Goal: Task Accomplishment & Management: Manage account settings

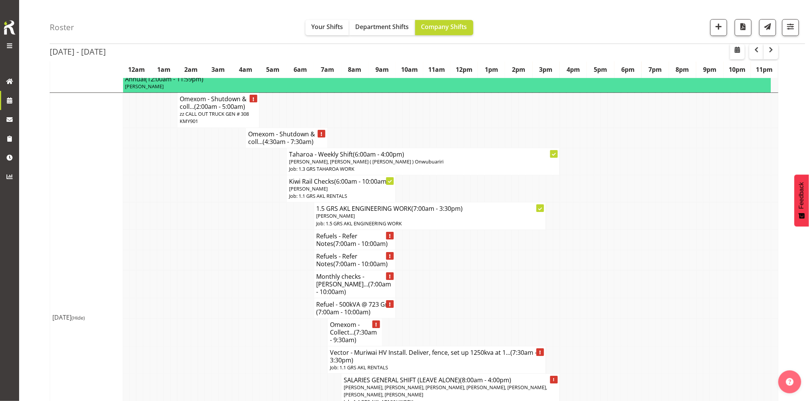
scroll to position [1019, 0]
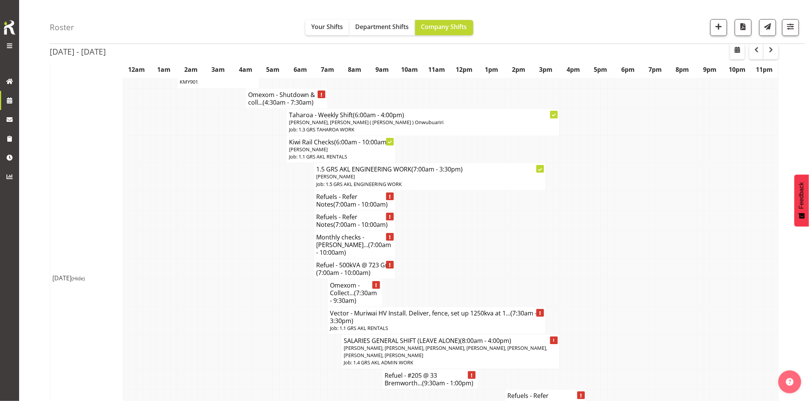
click at [246, 279] on td at bounding box center [248, 293] width 7 height 28
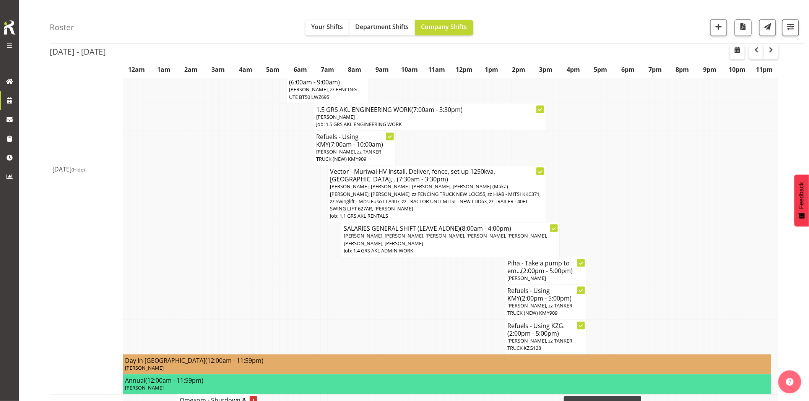
scroll to position [637, 0]
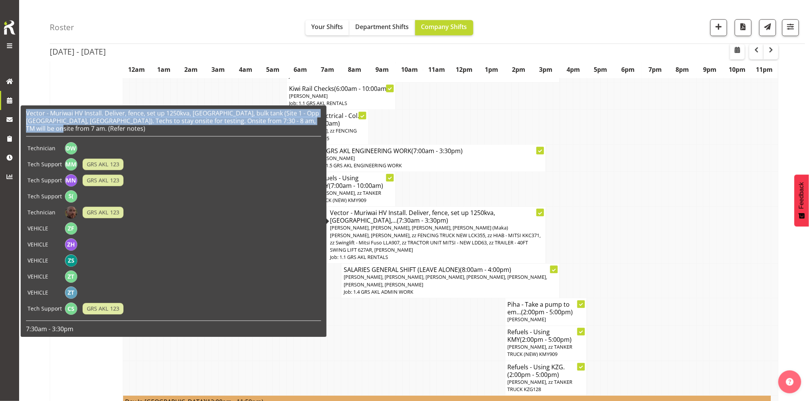
drag, startPoint x: 56, startPoint y: 128, endPoint x: 24, endPoint y: 112, distance: 36.2
click at [24, 112] on div "Vector - Muriwai HV Install. Deliver, fence, set up 1250kva, TX, bulk tank (Sit…" at bounding box center [173, 221] width 299 height 228
copy h6 "Vector - Muriwai HV Install. Deliver, fence, set up 1250kva, TX, bulk tank (Sit…"
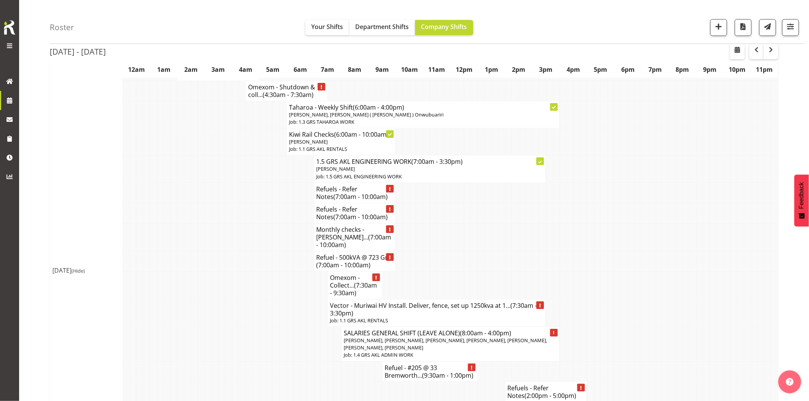
scroll to position [1061, 0]
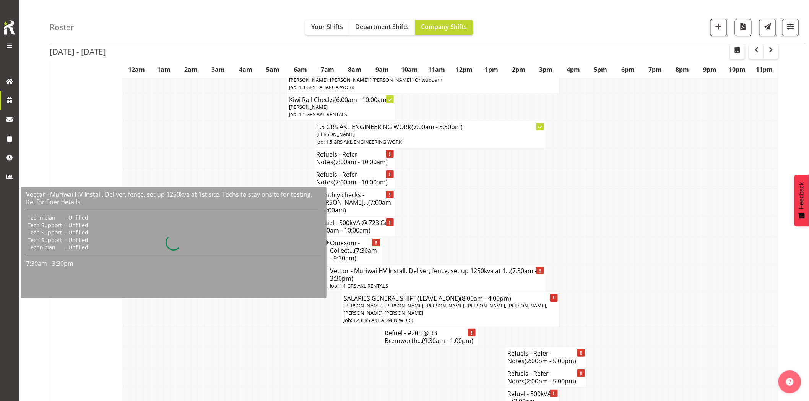
click at [356, 267] on h4 "Vector - Muriwai HV Install. Deliver, fence, set up 1250kva at 1... (7:30am - 3…" at bounding box center [437, 274] width 214 height 15
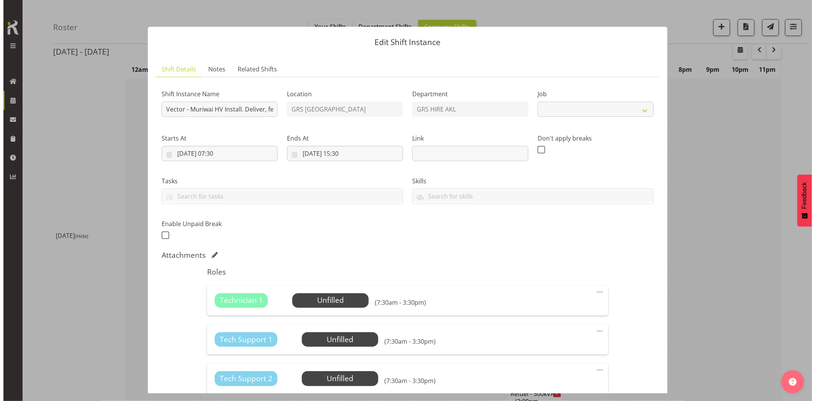
scroll to position [1066, 0]
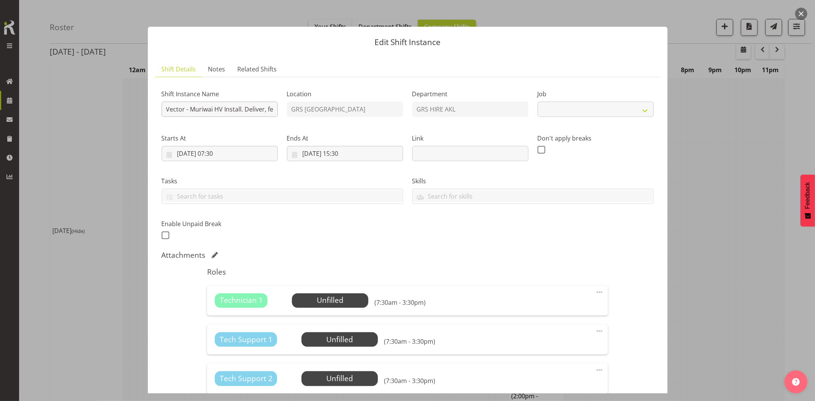
select select "9"
drag, startPoint x: 215, startPoint y: 109, endPoint x: 262, endPoint y: 107, distance: 47.4
click at [262, 107] on input "Vector - Muriwai HV Install. Deliver, fence, set up 1250kva at 1st site. Techs …" at bounding box center [220, 109] width 116 height 15
click at [261, 107] on input "Vector - Muriwai HV Install. Deliver, fence, set up 1250kva at 1st site. Techs …" at bounding box center [220, 109] width 116 height 15
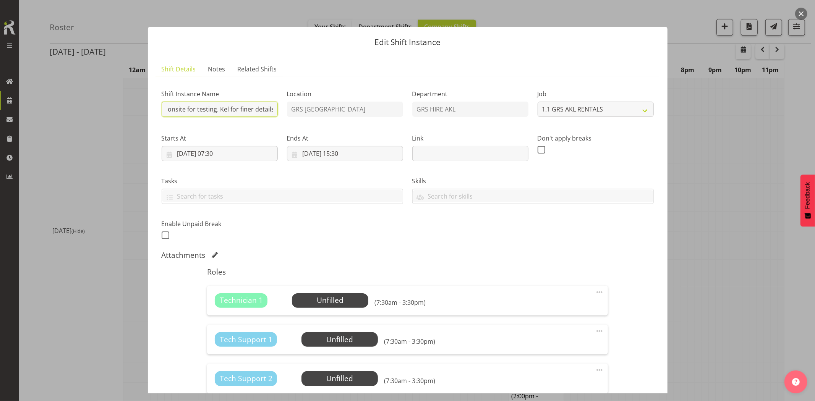
click at [352, 109] on div "Shift Instance Name Vector - Muriwai HV Install. Deliver, fence, set up 1250kva…" at bounding box center [407, 162] width 501 height 167
paste input ", TX, bulk tank (Site 1 - Opp 253 Taiapa Rd, Muriwai). Techs to stay onsite for…"
drag, startPoint x: 256, startPoint y: 111, endPoint x: 105, endPoint y: 110, distance: 151.4
click at [105, 110] on div "Edit Shift Instance Shift Details Notes Related Shifts Shift Instance Name Vect…" at bounding box center [407, 200] width 815 height 401
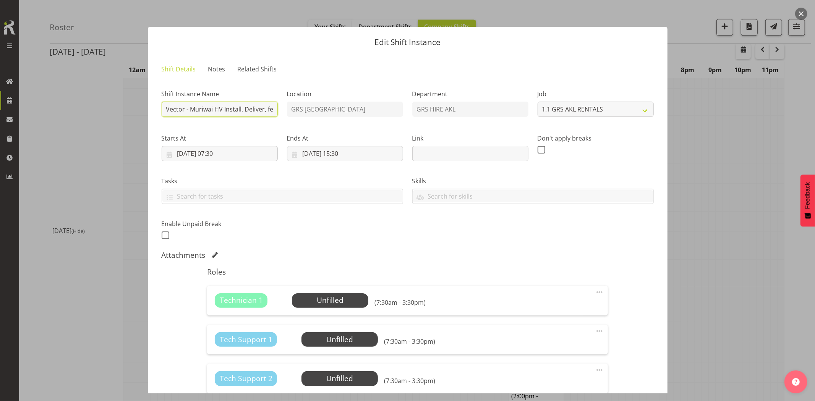
click at [255, 110] on input "Vector - Muriwai HV Install. Deliver, fence, set up 1250kva, TX, bulk tank (Sit…" at bounding box center [220, 109] width 116 height 15
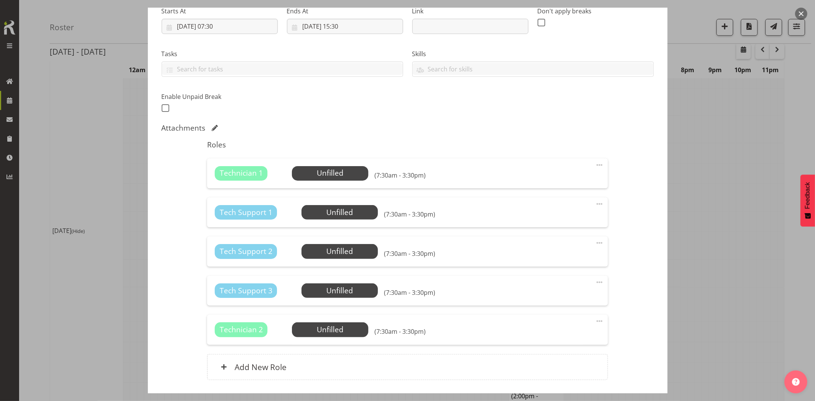
scroll to position [182, 0]
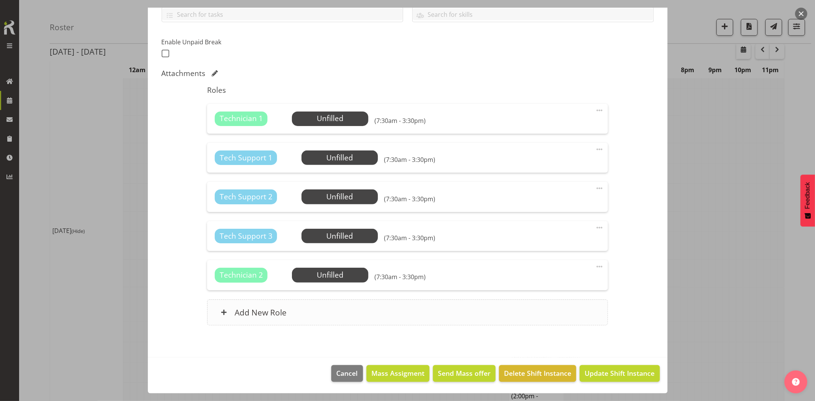
type input "Vector - Muriwai HV Install. Deliver, fence, set up 1250kva, [GEOGRAPHIC_DATA],…"
click at [323, 319] on div "Add New Role" at bounding box center [407, 313] width 401 height 26
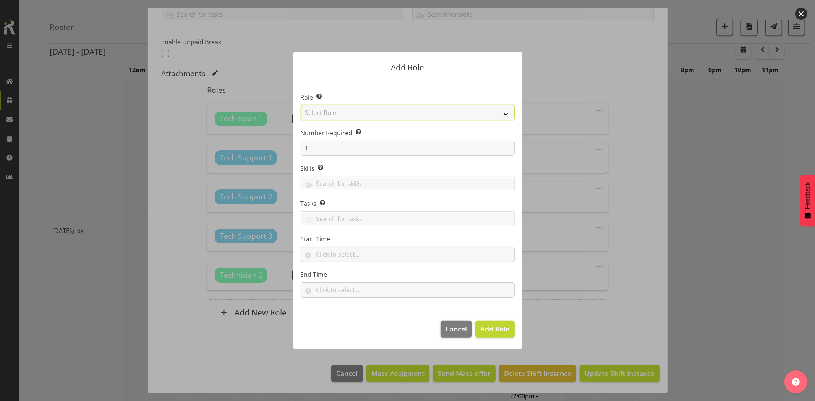
click at [316, 117] on select "Select Role Account Manager Electrician Engineering GM HSEQ manager MECH Mechan…" at bounding box center [408, 112] width 214 height 15
select select "20"
click at [301, 105] on select "Select Role Account Manager Electrician Engineering GM HSEQ manager MECH Mechan…" at bounding box center [408, 112] width 214 height 15
click at [498, 329] on span "Add Role" at bounding box center [494, 328] width 29 height 9
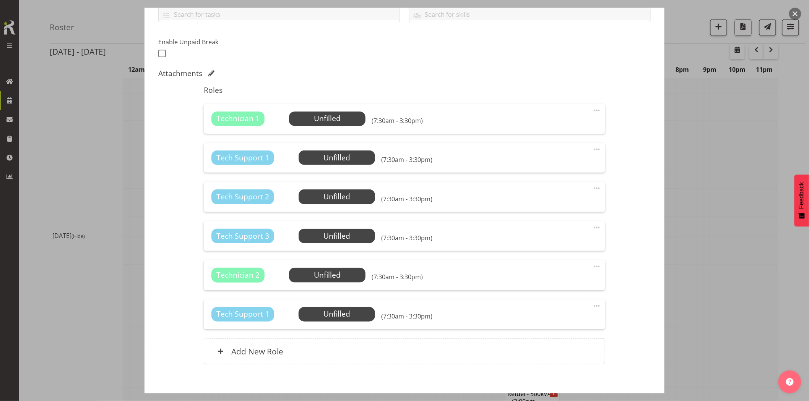
scroll to position [221, 0]
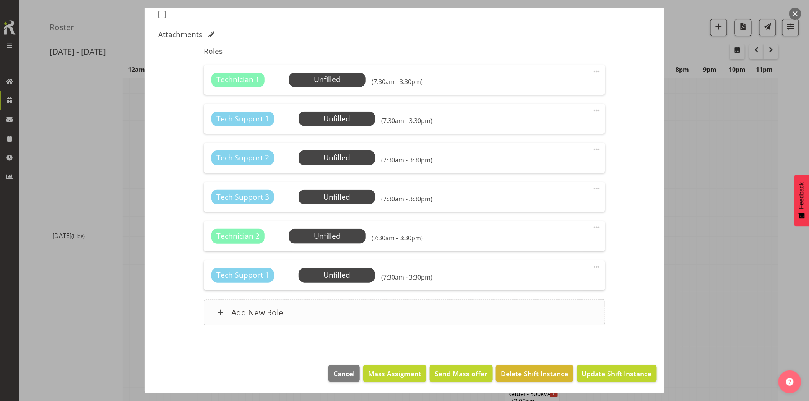
click at [302, 307] on div "Add New Role" at bounding box center [404, 313] width 401 height 26
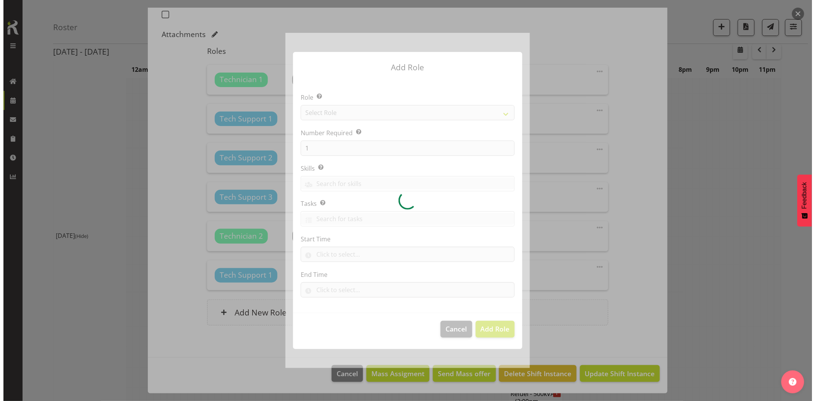
scroll to position [1066, 0]
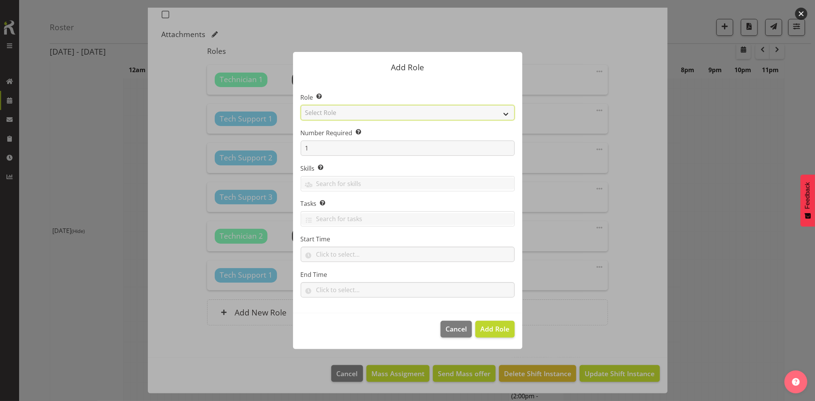
click at [331, 115] on select "Select Role Account Manager Electrician Engineering GM HSEQ manager MECH Mechan…" at bounding box center [408, 112] width 214 height 15
select select "27"
click at [301, 105] on select "Select Role Account Manager Electrician Engineering GM HSEQ manager MECH Mechan…" at bounding box center [408, 112] width 214 height 15
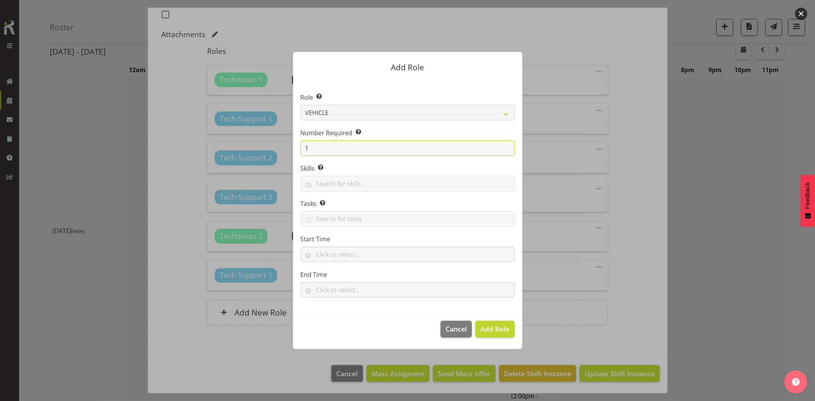
drag, startPoint x: 287, startPoint y: 150, endPoint x: 280, endPoint y: 150, distance: 7.6
click at [280, 150] on form "Add Role Role Select the role you wish to add to the shift. Account Manager Ele…" at bounding box center [407, 200] width 367 height 335
type input "5"
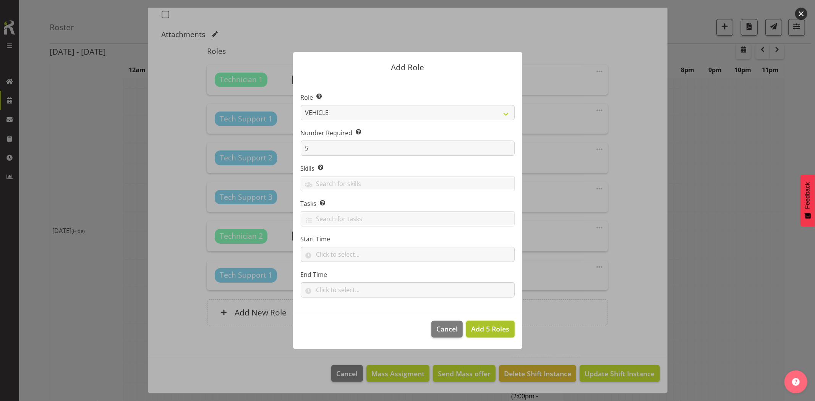
click at [496, 331] on span "Add 5 Roles" at bounding box center [490, 328] width 38 height 9
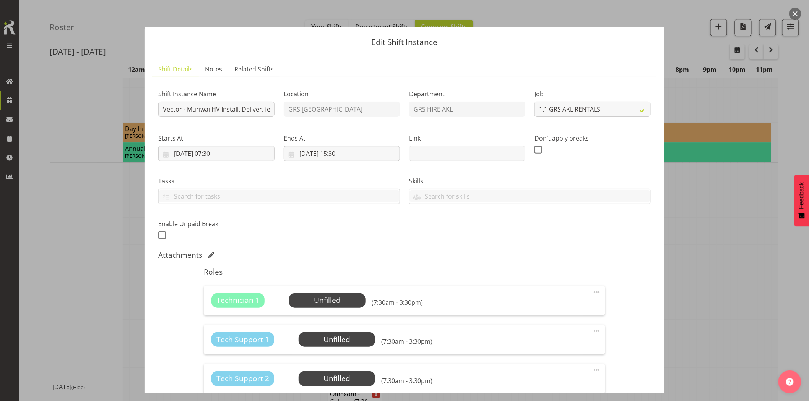
scroll to position [849, 0]
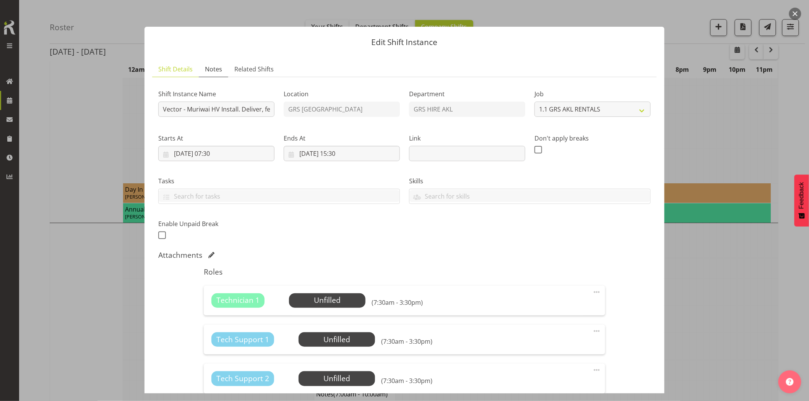
click at [217, 73] on span "Notes" at bounding box center [213, 69] width 17 height 9
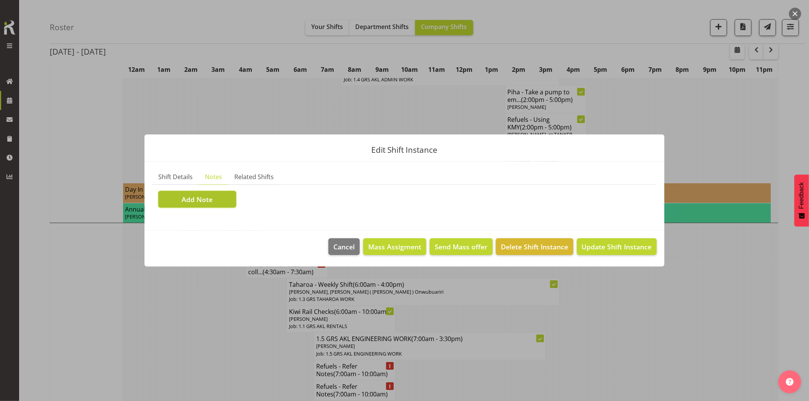
click at [213, 203] on button "Add Note" at bounding box center [197, 199] width 78 height 17
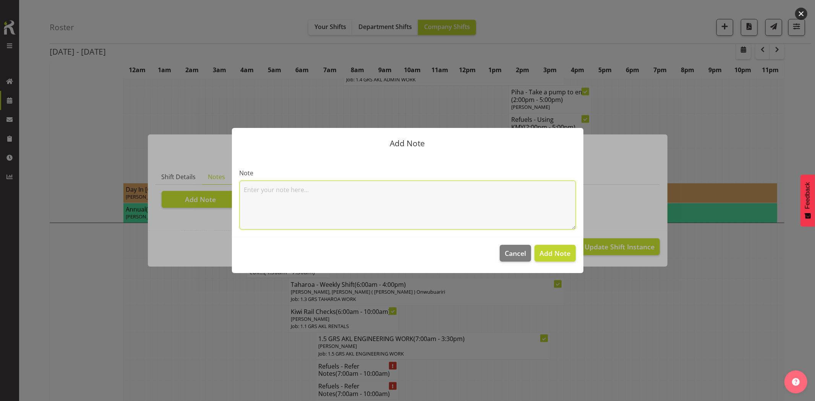
click at [301, 211] on textarea at bounding box center [408, 205] width 336 height 49
paste textarea "**Swing lift enter from Muriwai Valley Rd**"
drag, startPoint x: 410, startPoint y: 189, endPoint x: 325, endPoint y: 189, distance: 85.2
click at [325, 189] on textarea "Plenty of dunnage required. Swing lifts must enter from **Swing lift enter from…" at bounding box center [408, 205] width 336 height 49
drag, startPoint x: 351, startPoint y: 189, endPoint x: 358, endPoint y: 193, distance: 7.9
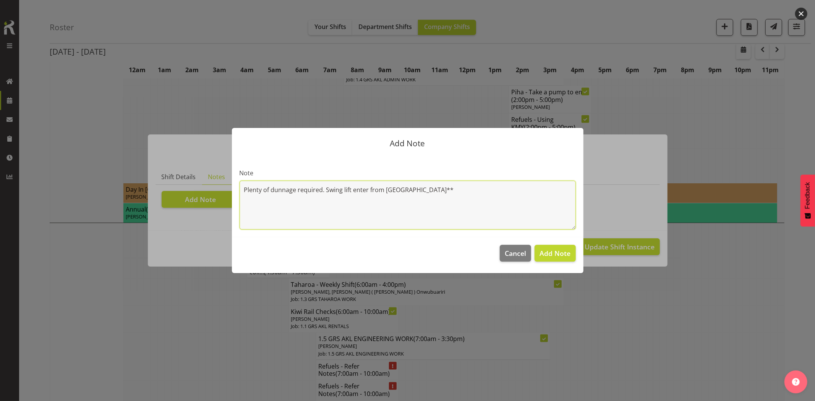
click at [350, 189] on textarea "Plenty of dunnage required. Swing lift enter from Muriwai Valley Rd**" at bounding box center [408, 205] width 336 height 49
click at [449, 189] on textarea "Plenty of dunnage required. Swing lifts enter from Muriwai Valley Rd**" at bounding box center [408, 205] width 336 height 49
click at [479, 202] on textarea "Plenty of dunnage required. Swing lifts enter from Muriwai Valley Rd. Must leav…" at bounding box center [408, 205] width 336 height 49
type textarea "Plenty of dunnage required. Swing lifts enter from Muriwai Valley Rd. Must leav…"
click at [553, 256] on span "Add Note" at bounding box center [555, 253] width 31 height 9
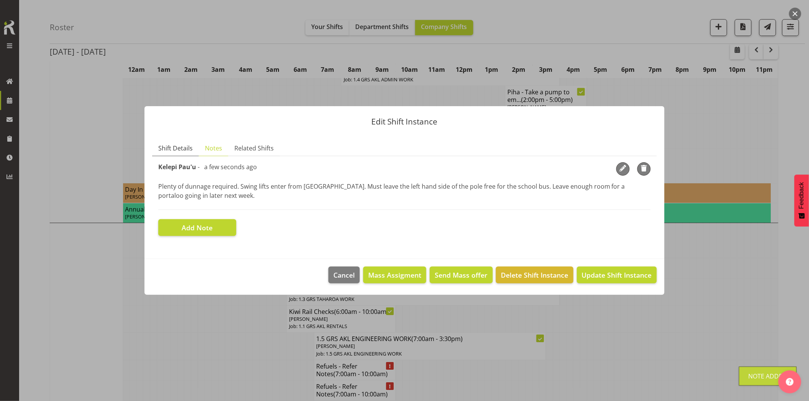
click at [177, 149] on span "Shift Details" at bounding box center [175, 148] width 34 height 9
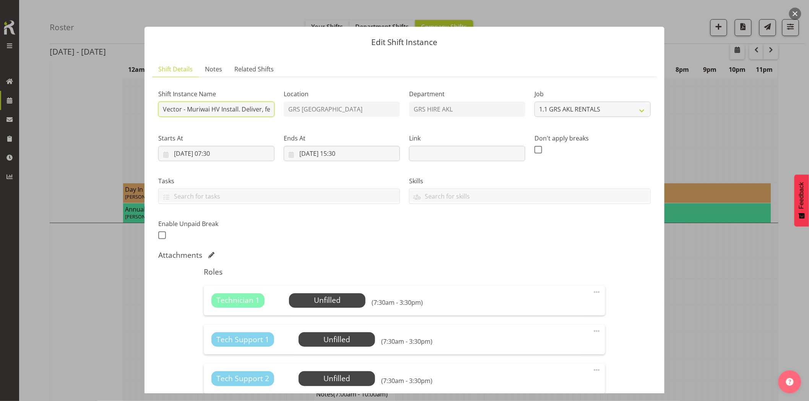
scroll to position [0, 479]
drag, startPoint x: 211, startPoint y: 112, endPoint x: 496, endPoint y: 127, distance: 285.5
click at [495, 126] on div "Shift Instance Name Vector - Muriwai HV Install. Deliver, fence, set up 1250kva…" at bounding box center [404, 162] width 501 height 167
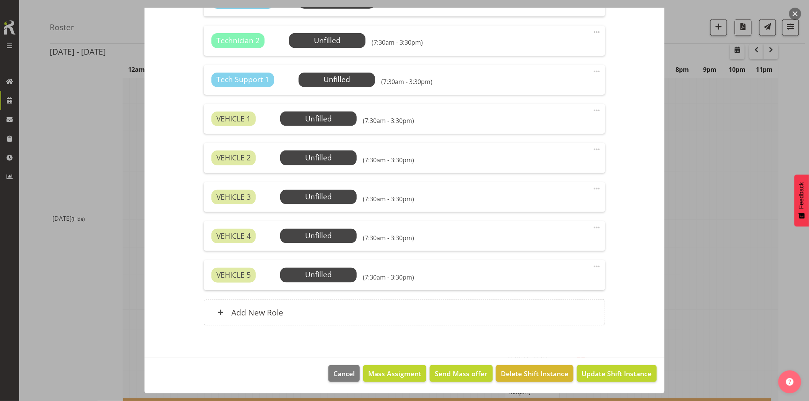
scroll to position [1104, 0]
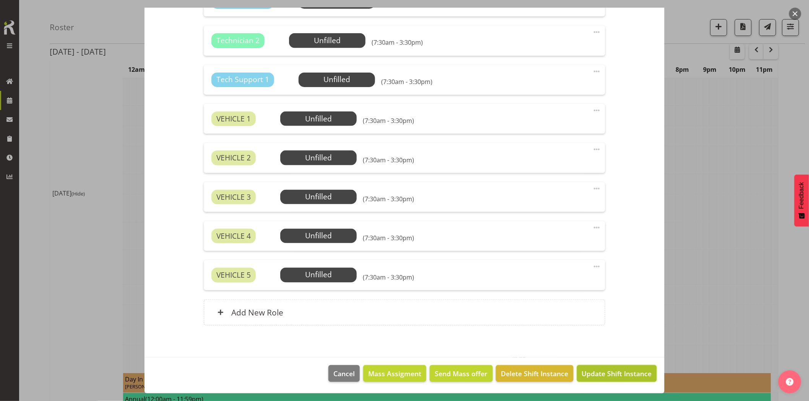
click at [609, 376] on span "Update Shift Instance" at bounding box center [617, 374] width 70 height 10
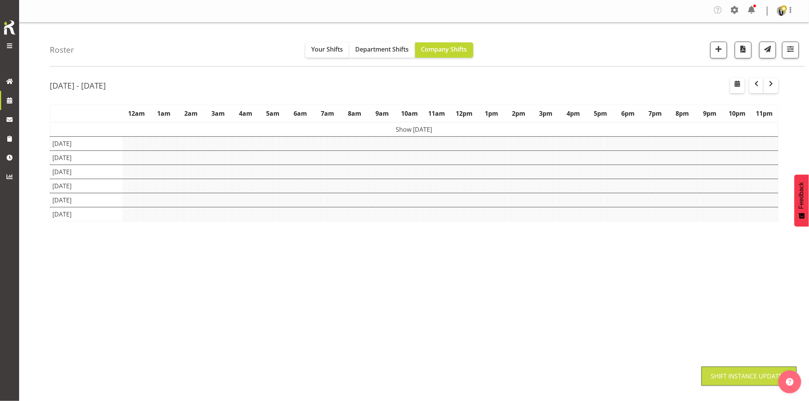
scroll to position [0, 0]
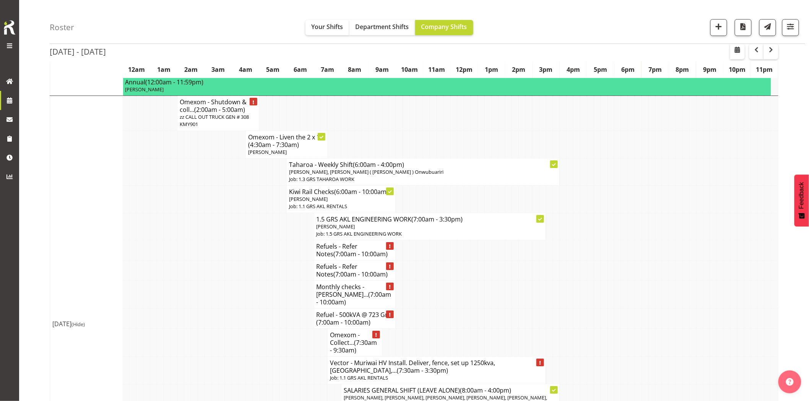
click at [243, 260] on td at bounding box center [242, 270] width 7 height 20
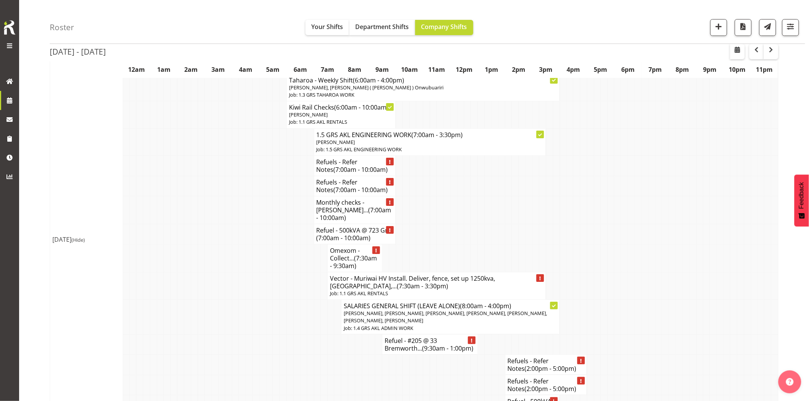
scroll to position [1061, 0]
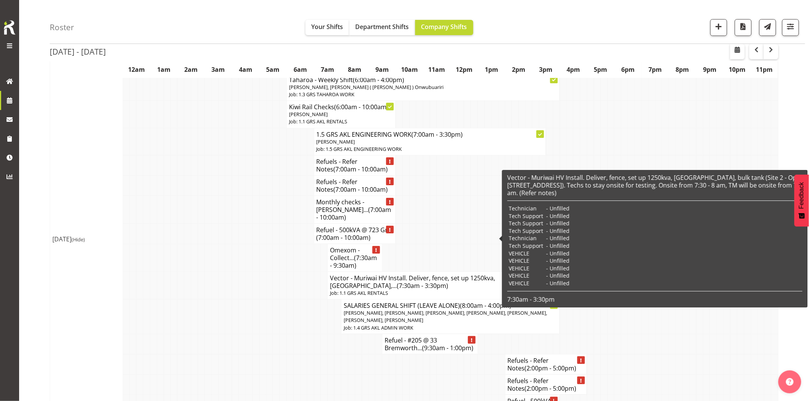
click at [401, 274] on h4 "Vector - Muriwai HV Install. Deliver, fence, set up 1250kva, TX,... (7:30am - 3…" at bounding box center [437, 281] width 214 height 15
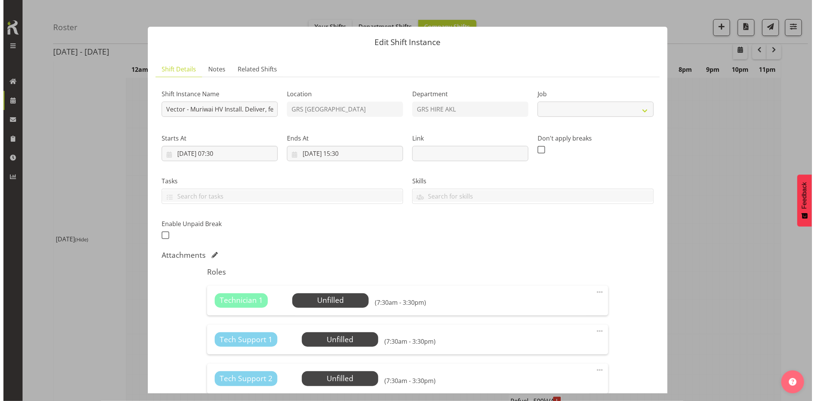
scroll to position [1066, 0]
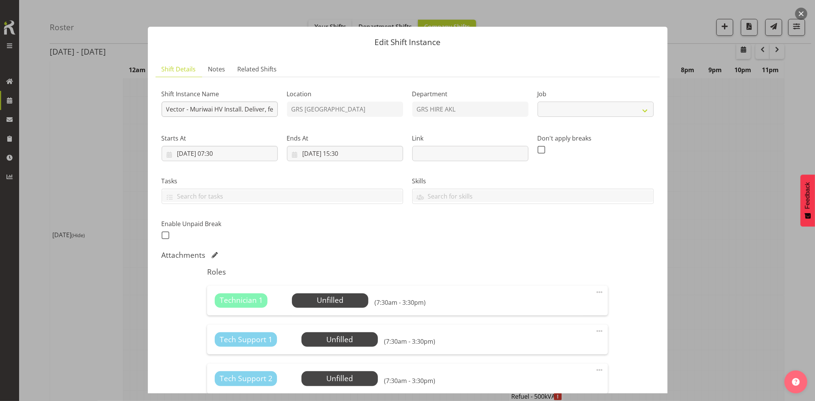
select select "9"
click at [219, 73] on span "Notes" at bounding box center [216, 69] width 17 height 9
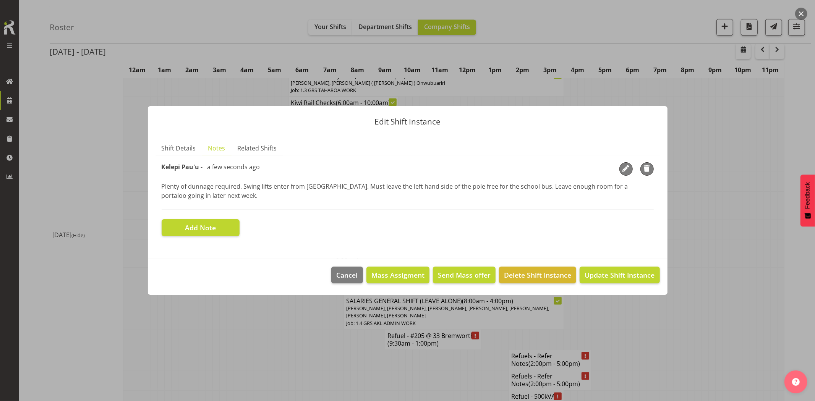
click at [765, 155] on div at bounding box center [407, 200] width 815 height 401
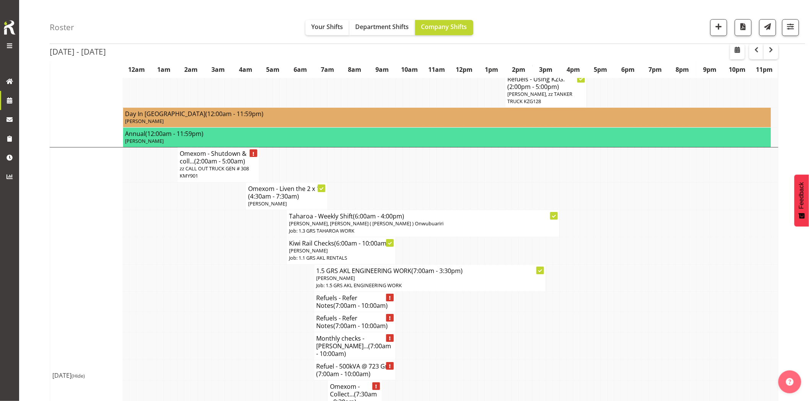
scroll to position [892, 0]
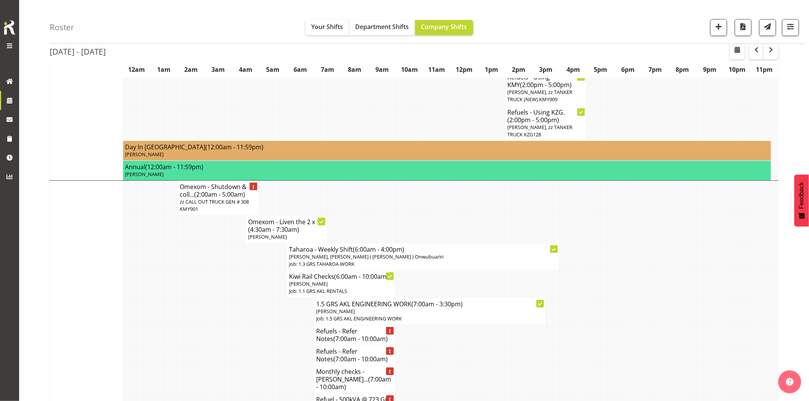
click at [187, 243] on td at bounding box center [187, 256] width 7 height 27
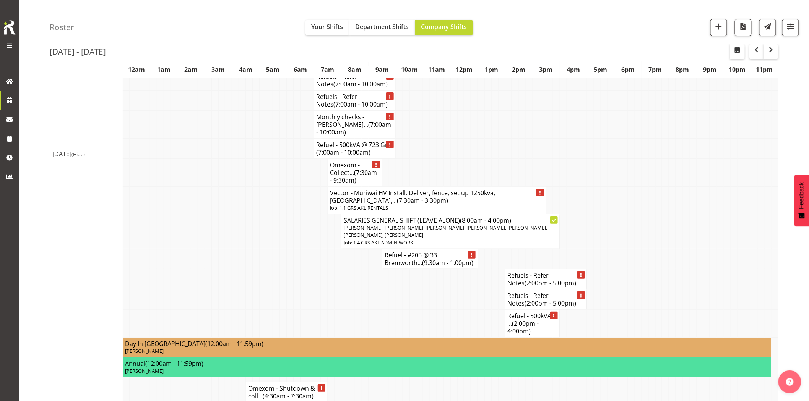
scroll to position [1316, 0]
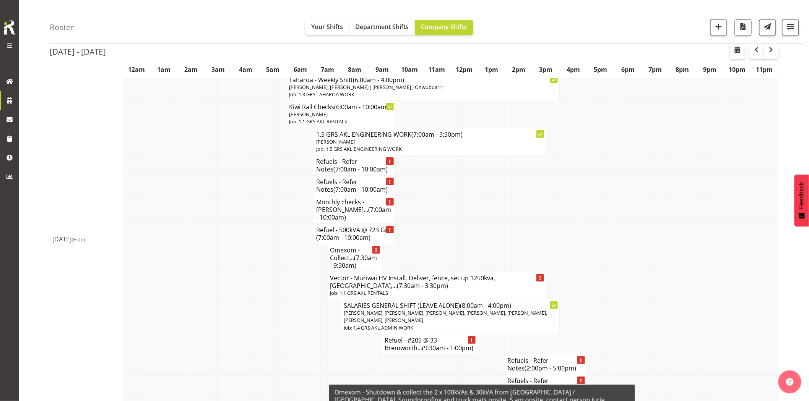
click at [224, 300] on td at bounding box center [221, 317] width 7 height 35
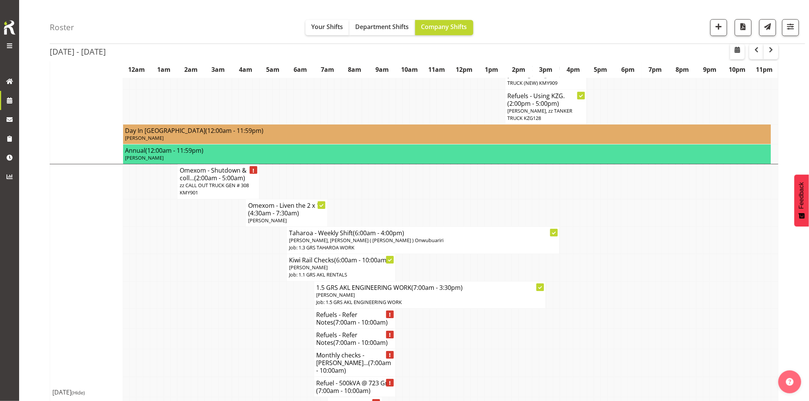
scroll to position [892, 0]
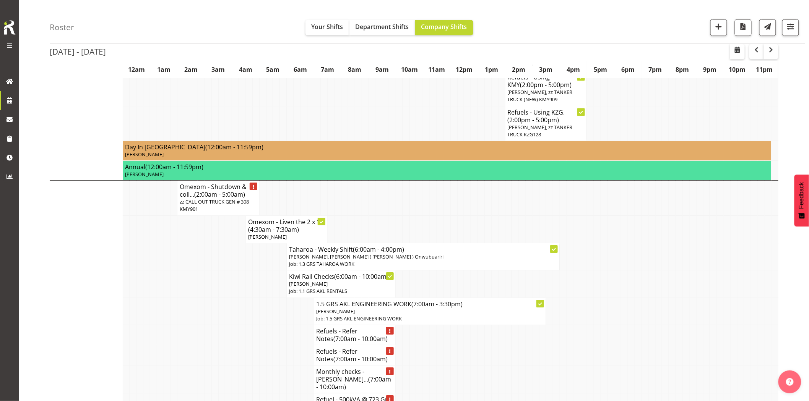
click at [221, 271] on td at bounding box center [221, 284] width 7 height 27
click at [207, 271] on td at bounding box center [207, 284] width 7 height 27
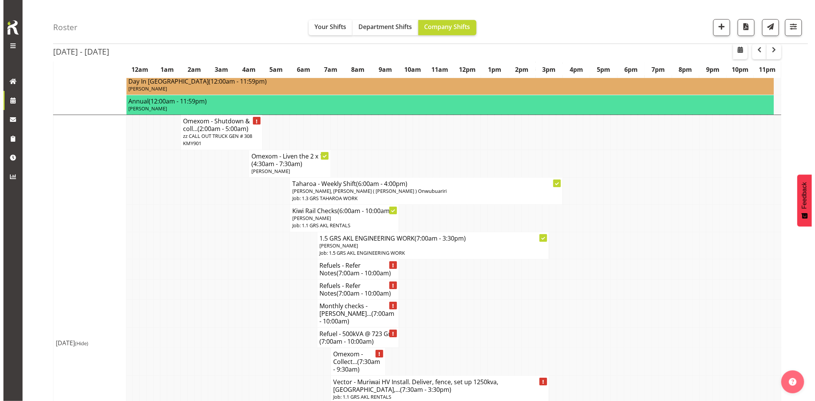
scroll to position [934, 0]
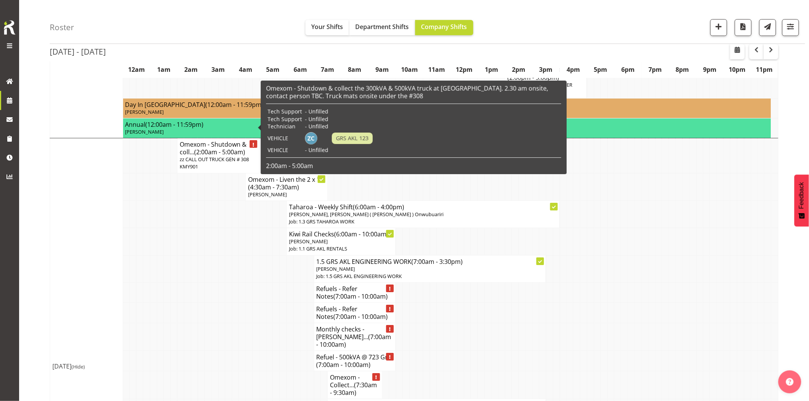
click at [203, 156] on span "zz CALL OUT TRUCK GEN # 308 KMY901" at bounding box center [214, 163] width 69 height 14
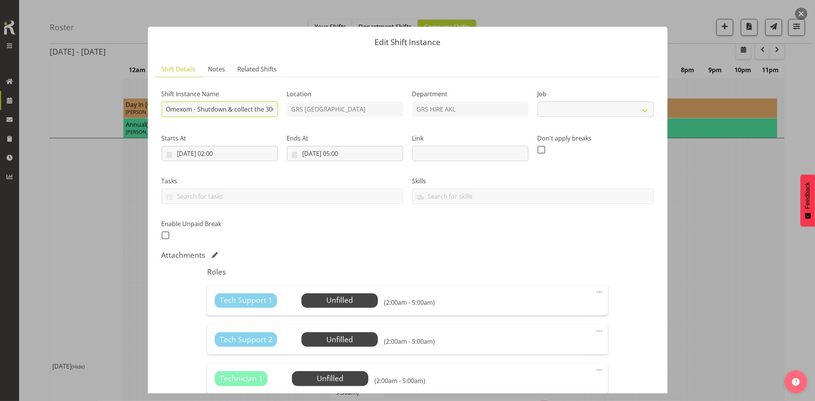
drag, startPoint x: 226, startPoint y: 109, endPoint x: 256, endPoint y: 109, distance: 30.2
click at [229, 109] on input "Omexom - Shutdown & collect the 300kVA & 500kVA truck at Westgate. 2.30 am onsi…" at bounding box center [220, 109] width 116 height 15
drag, startPoint x: 256, startPoint y: 109, endPoint x: 266, endPoint y: 120, distance: 13.8
click at [258, 111] on input "Omexom - Shutdown & collect the 300kVA & 500kVA truck at Westgate. 2.30 am onsi…" at bounding box center [220, 109] width 116 height 15
select select "7504"
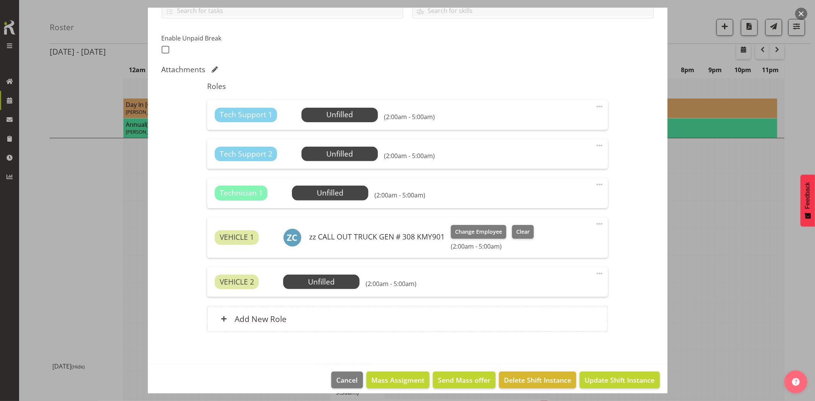
scroll to position [192, 0]
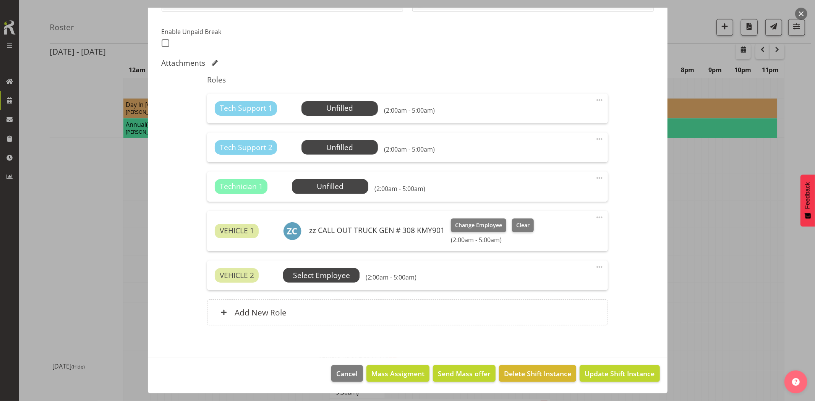
type input "Omexom - Shutdown & collect the 300kVA & 2 x 500kVA trucks from Westgate. 2.30 …"
click at [321, 277] on span "Select Employee" at bounding box center [321, 275] width 57 height 11
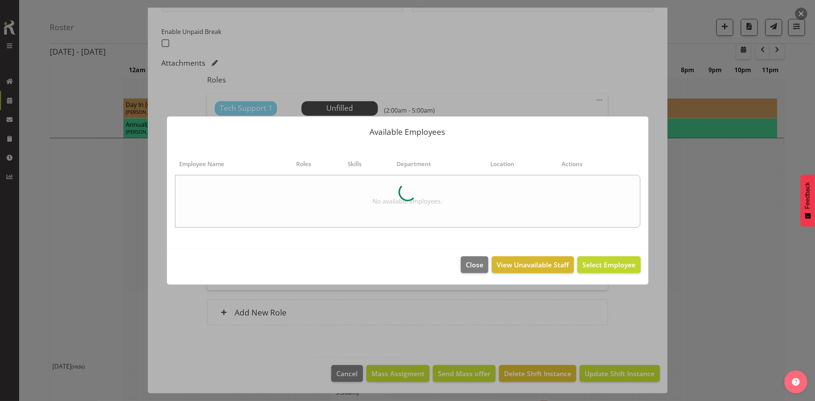
scroll to position [0, 0]
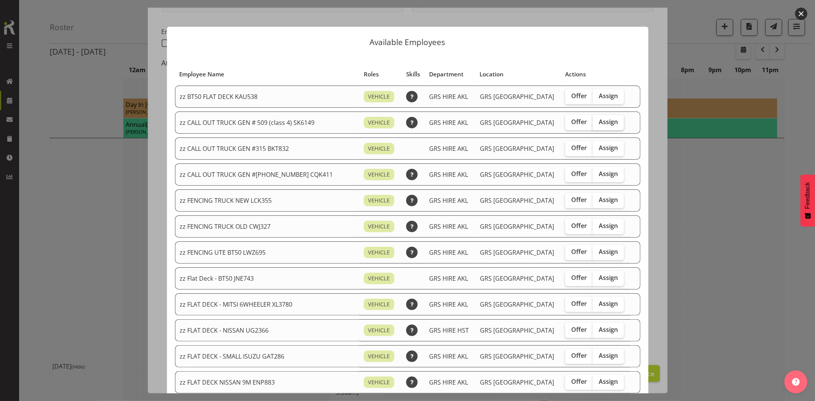
click at [599, 122] on span "Assign" at bounding box center [608, 122] width 19 height 8
click at [598, 122] on input "Assign" at bounding box center [595, 122] width 5 height 5
checkbox input "true"
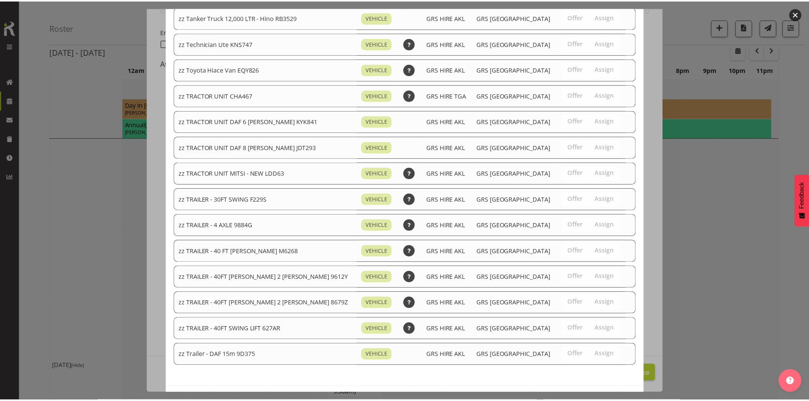
scroll to position [892, 0]
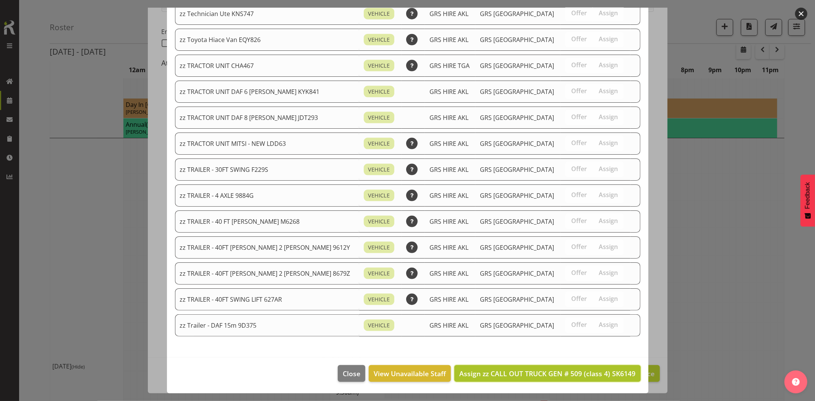
click at [587, 372] on span "Assign zz CALL OUT TRUCK GEN # 509 (class 4) SK6149" at bounding box center [547, 373] width 176 height 9
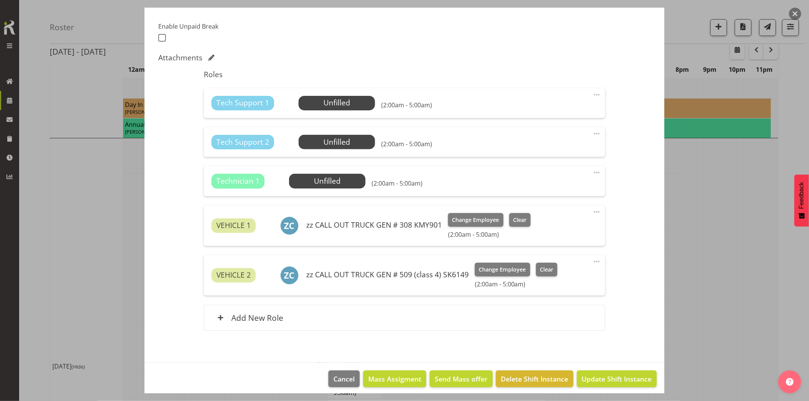
scroll to position [203, 0]
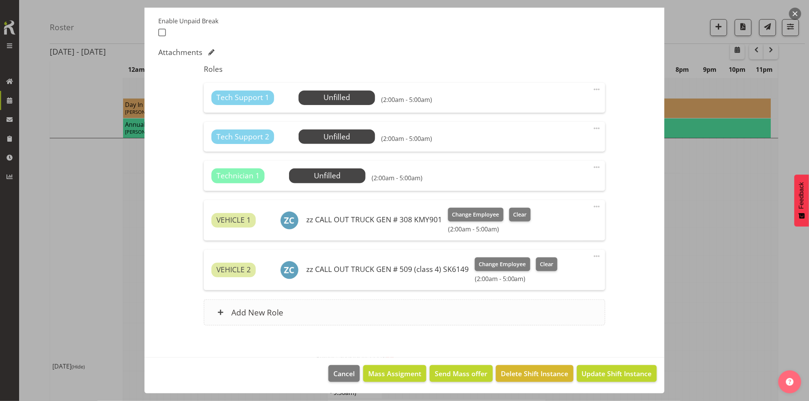
click at [364, 316] on div "Add New Role" at bounding box center [404, 313] width 401 height 26
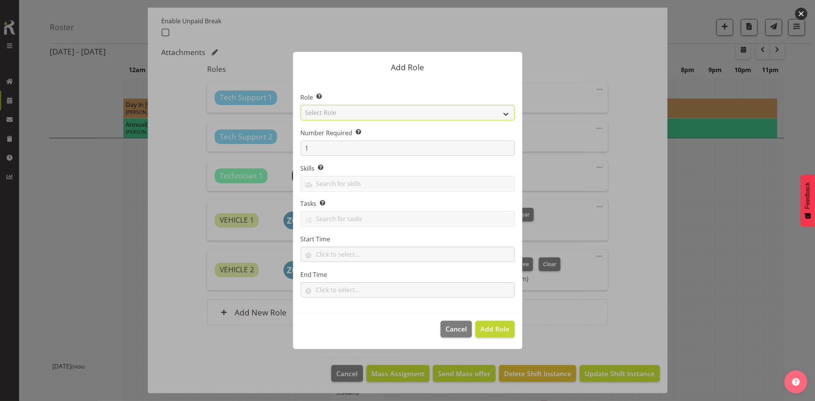
click at [335, 115] on select "Select Role Account Manager Electrician Engineering GM HSEQ manager MECH Mechan…" at bounding box center [408, 112] width 214 height 15
select select "27"
click at [301, 105] on select "Select Role Account Manager Electrician Engineering GM HSEQ manager MECH Mechan…" at bounding box center [408, 112] width 214 height 15
click at [492, 327] on span "Add Role" at bounding box center [494, 328] width 29 height 9
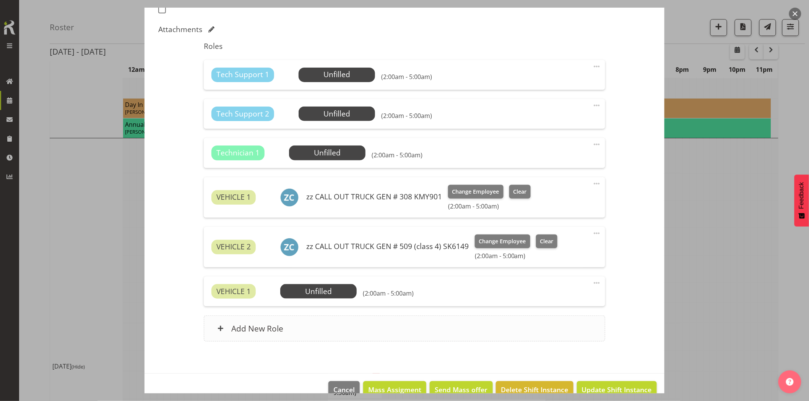
scroll to position [242, 0]
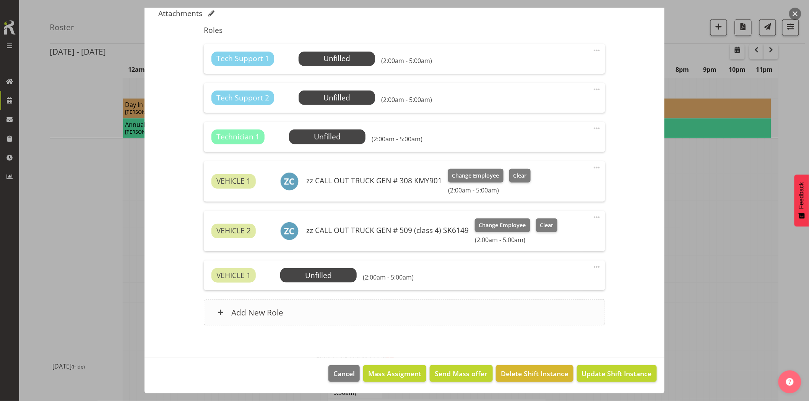
click at [394, 316] on div "Add New Role" at bounding box center [404, 313] width 401 height 26
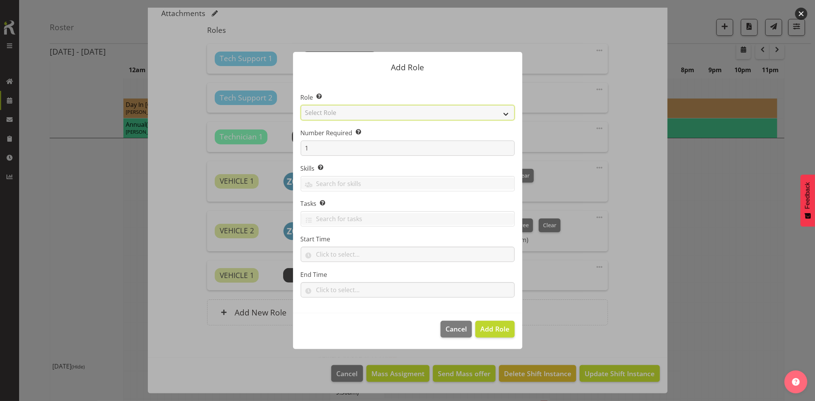
click at [349, 106] on select "Select Role Account Manager Electrician Engineering GM HSEQ manager MECH Mechan…" at bounding box center [408, 112] width 214 height 15
select select "20"
click at [301, 105] on select "Select Role Account Manager Electrician Engineering GM HSEQ manager MECH Mechan…" at bounding box center [408, 112] width 214 height 15
click at [498, 325] on span "Add Role" at bounding box center [494, 328] width 29 height 9
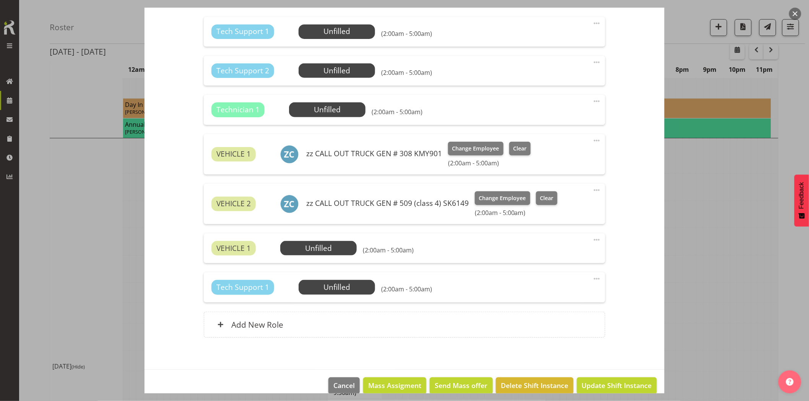
scroll to position [281, 0]
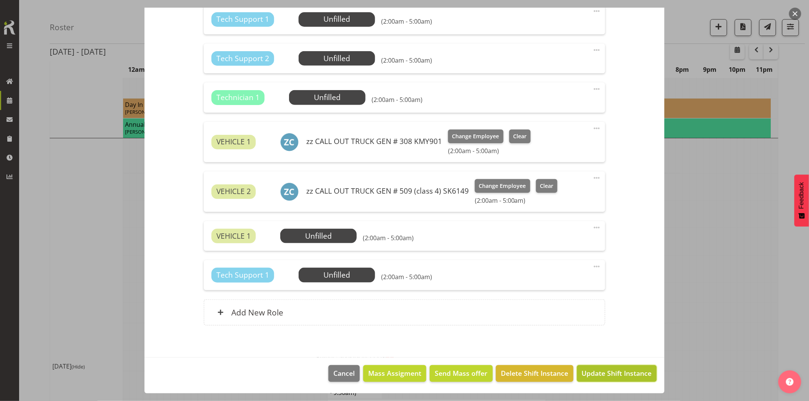
click at [614, 378] on span "Update Shift Instance" at bounding box center [617, 373] width 70 height 10
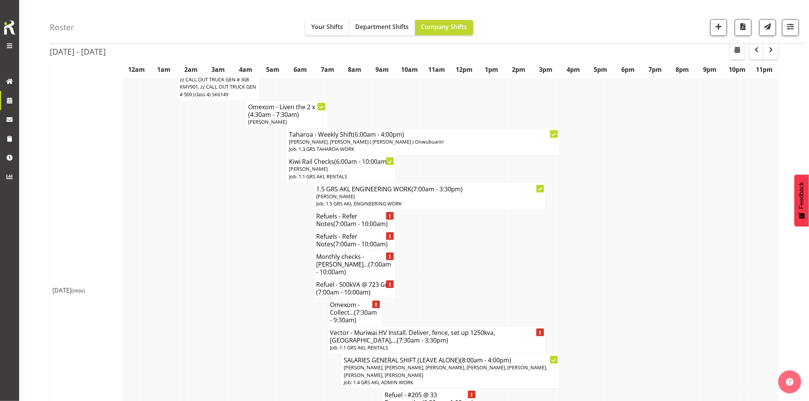
scroll to position [1061, 0]
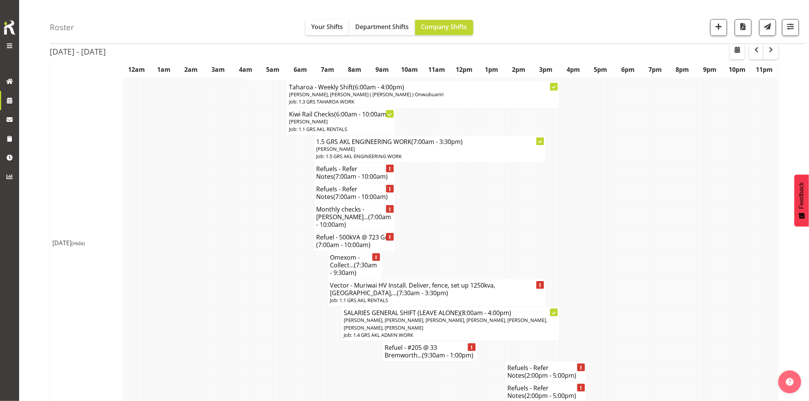
click at [257, 279] on td at bounding box center [255, 293] width 7 height 28
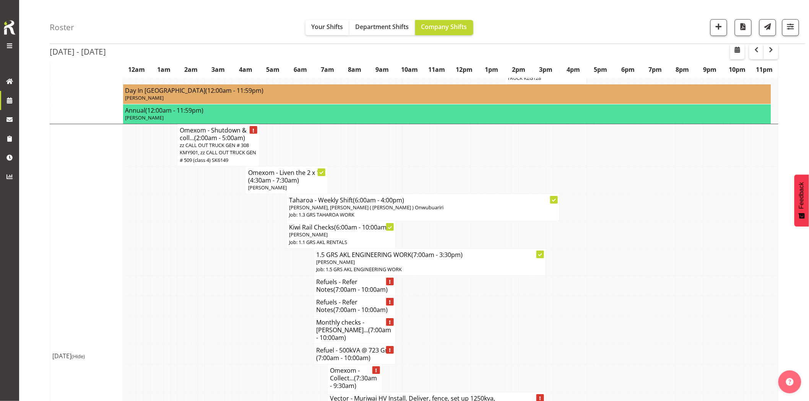
scroll to position [934, 0]
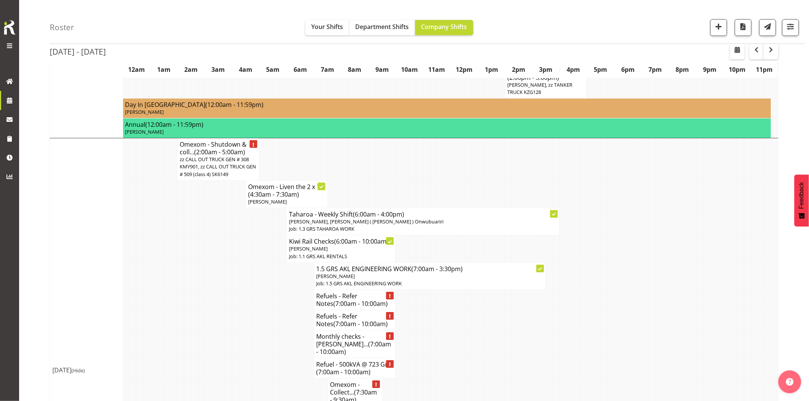
click at [232, 263] on td at bounding box center [235, 276] width 7 height 27
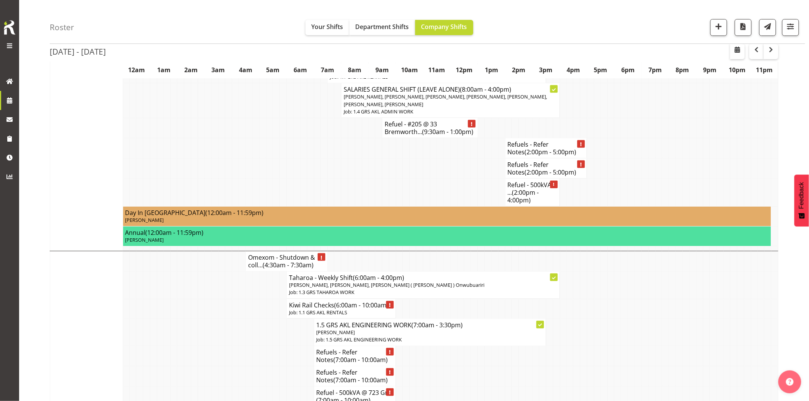
scroll to position [1359, 0]
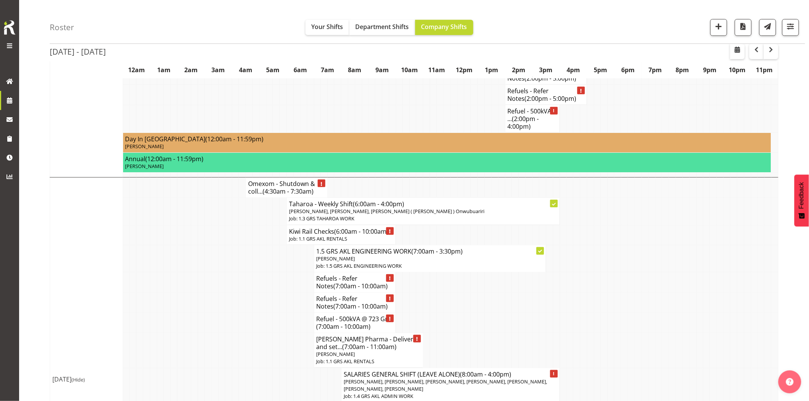
click at [246, 225] on td at bounding box center [248, 235] width 7 height 20
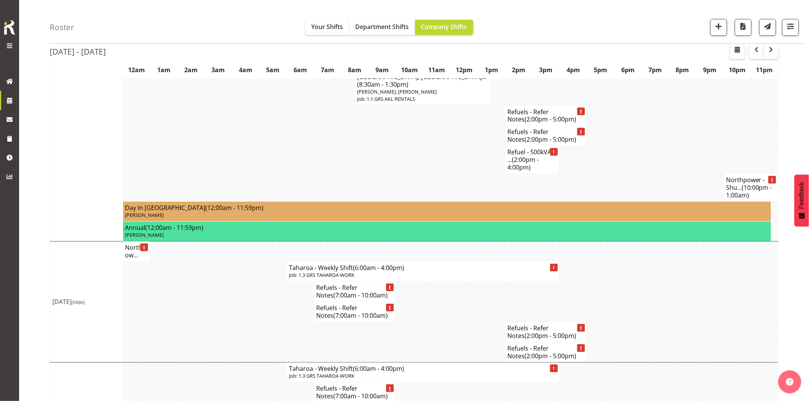
scroll to position [1717, 0]
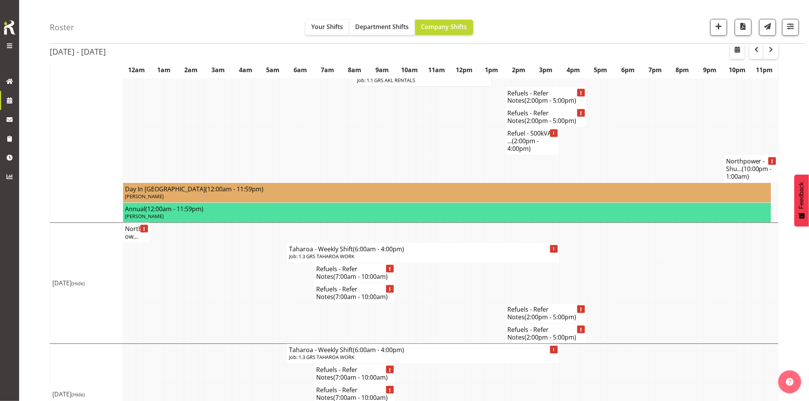
click at [243, 304] on td at bounding box center [242, 314] width 7 height 20
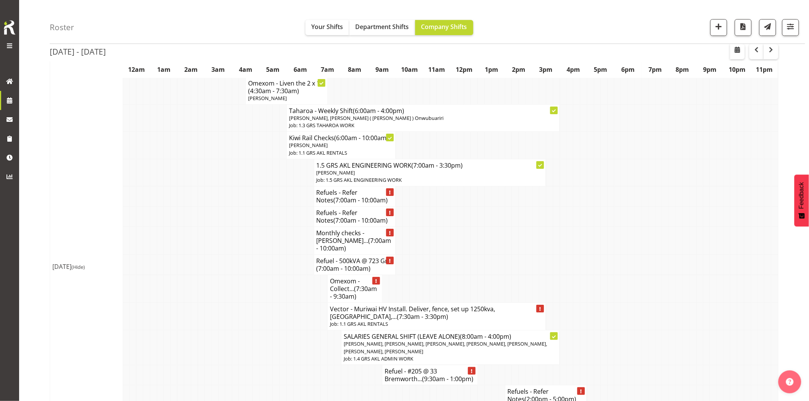
click at [258, 275] on td at bounding box center [255, 289] width 7 height 28
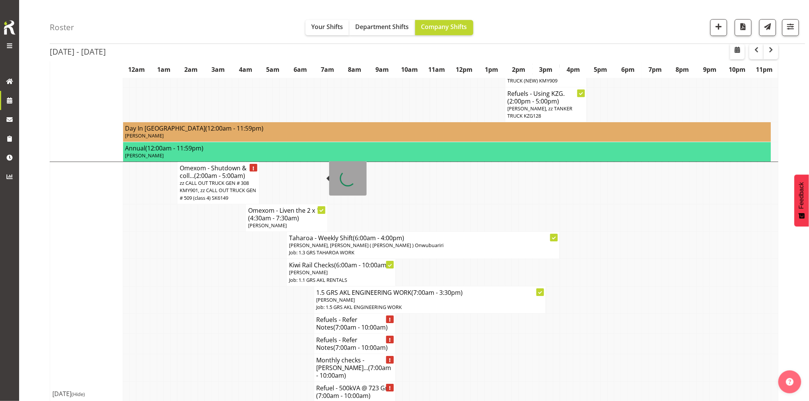
scroll to position [995, 0]
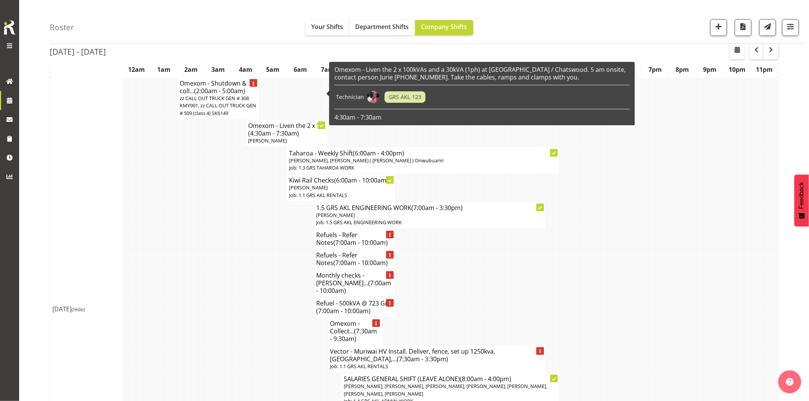
click at [247, 297] on td at bounding box center [248, 307] width 7 height 20
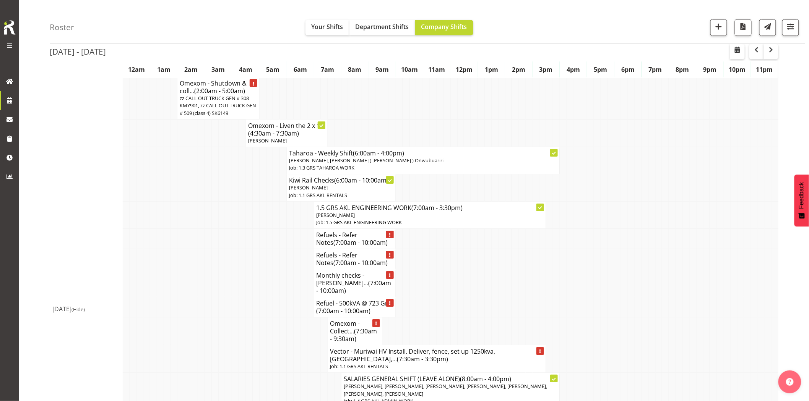
click at [237, 346] on td at bounding box center [235, 360] width 7 height 28
click at [716, 29] on span "button" at bounding box center [719, 26] width 10 height 10
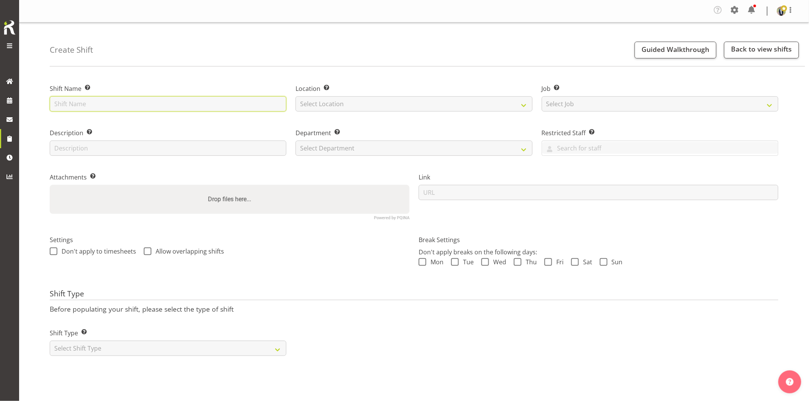
click at [194, 101] on input "text" at bounding box center [168, 103] width 237 height 15
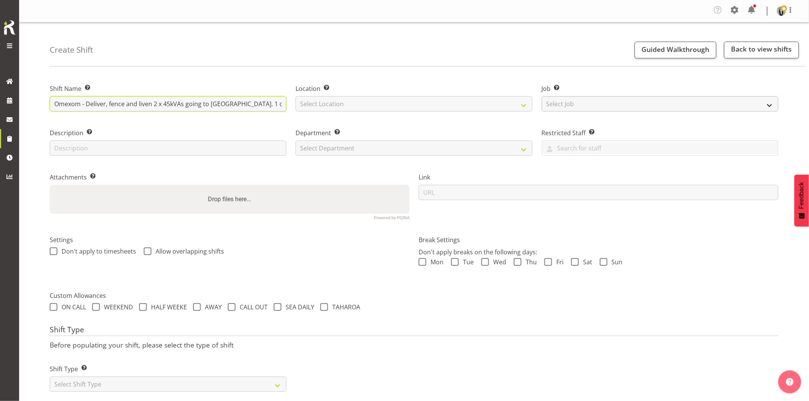
scroll to position [0, 163]
drag, startPoint x: 204, startPoint y: 105, endPoint x: 567, endPoint y: 109, distance: 362.8
click at [567, 109] on div "Shift Name Enter a name for the shift (e.g. Day Shift). Omexom - Deliver, fence…" at bounding box center [414, 148] width 738 height 151
type input "Omexom - Deliver, fence and liven 2 x 45kVAs going to Campbells Bay. 1 of the 4…"
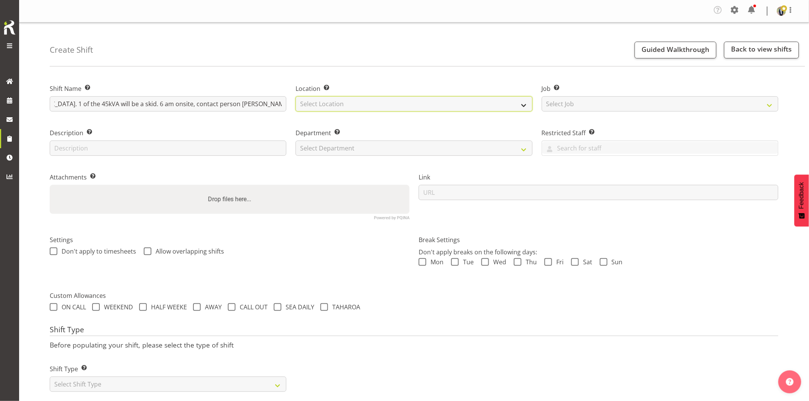
click at [337, 98] on select "Select Location GRS Auckland GRS Hastings GRS Tauranga" at bounding box center [413, 103] width 237 height 15
select select "28"
click at [295, 96] on select "Select Location GRS Auckland GRS Hastings GRS Tauranga" at bounding box center [413, 103] width 237 height 15
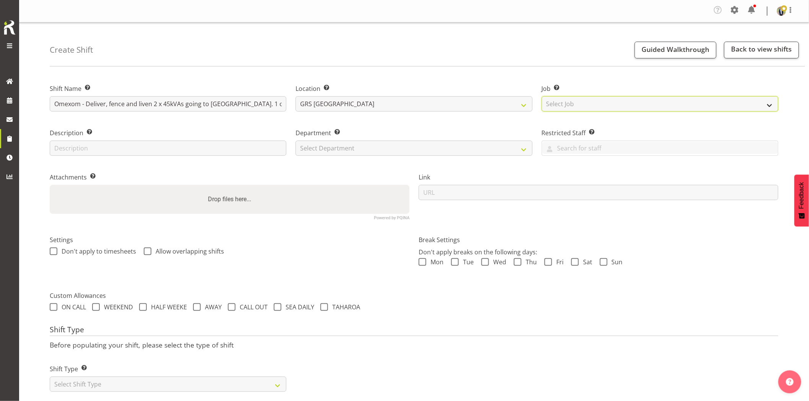
drag, startPoint x: 558, startPoint y: 101, endPoint x: 563, endPoint y: 105, distance: 6.6
click at [559, 102] on select "Select Job Create new job 1.1 GRS AKL RENTALS 1.1 GRS AKL RENTALS AC 1.1 GRS AK…" at bounding box center [660, 103] width 237 height 15
select select "7504"
click at [542, 96] on select "Select Job Create new job 1.1 GRS AKL RENTALS 1.1 GRS AKL RENTALS AC 1.1 GRS AK…" at bounding box center [660, 103] width 237 height 15
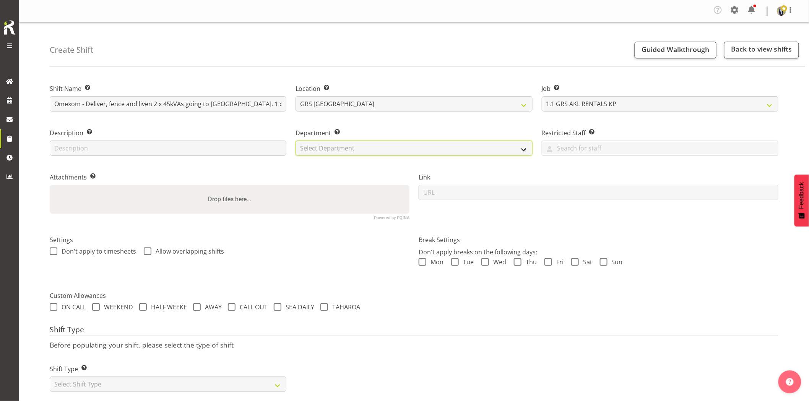
click at [319, 148] on select "Select Department GRS HIRE AKL GRS HIRE AKL GRS HIRE TGA GRS HIRE HST GRS SALES…" at bounding box center [413, 148] width 237 height 15
select select "20"
click at [295, 141] on select "Select Department GRS HIRE AKL GRS HIRE AKL GRS HIRE TGA GRS HIRE HST GRS SALES…" at bounding box center [413, 148] width 237 height 15
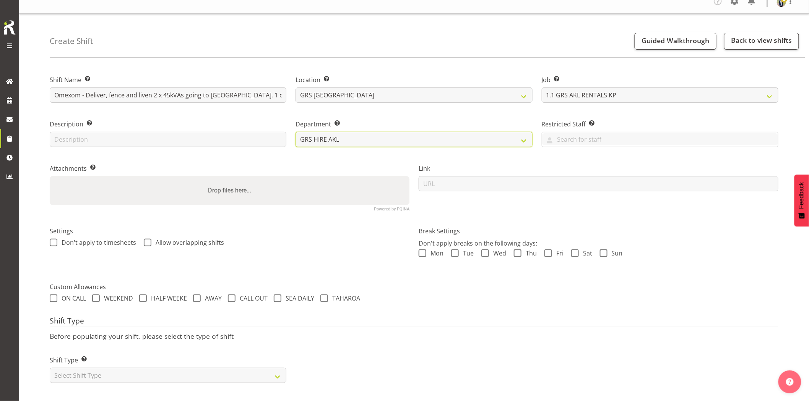
scroll to position [15, 0]
drag, startPoint x: 137, startPoint y: 365, endPoint x: 125, endPoint y: 363, distance: 12.0
click at [137, 368] on select "Select Shift Type One Off Shift Recurring Shift Rotating Shift" at bounding box center [168, 375] width 237 height 15
select select "one_off"
click at [50, 368] on select "Select Shift Type One Off Shift Recurring Shift Rotating Shift" at bounding box center [168, 375] width 237 height 15
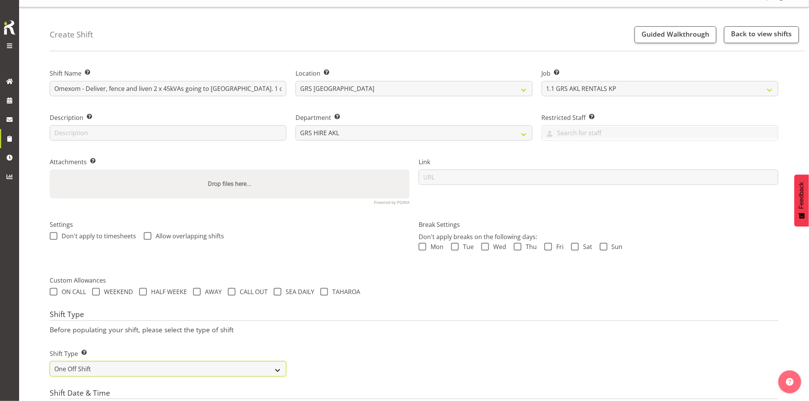
scroll to position [143, 0]
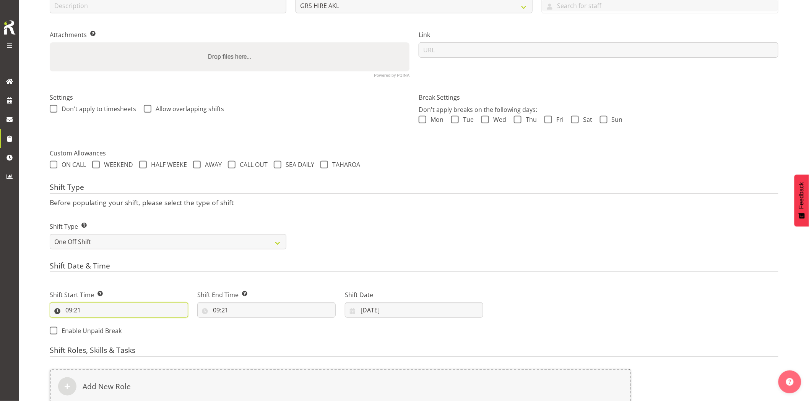
click at [105, 307] on input "09:21" at bounding box center [119, 310] width 138 height 15
click at [98, 327] on select "00 01 02 03 04 05 06 07 08 09 10 11 12 13 14 15 16 17 18 19 20 21 22 23" at bounding box center [101, 330] width 17 height 15
select select "5"
click at [93, 323] on select "00 01 02 03 04 05 06 07 08 09 10 11 12 13 14 15 16 17 18 19 20 21 22 23" at bounding box center [101, 330] width 17 height 15
type input "05:21"
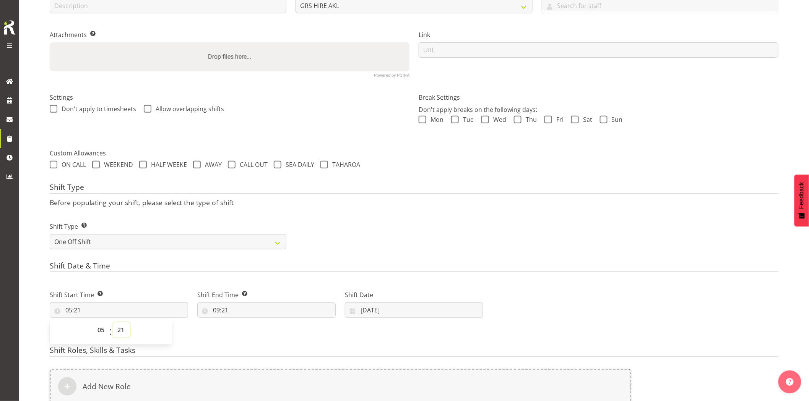
drag, startPoint x: 115, startPoint y: 331, endPoint x: 109, endPoint y: 262, distance: 69.1
click at [115, 331] on select "00 01 02 03 04 05 06 07 08 09 10 11 12 13 14 15 16 17 18 19 20 21 22 23 24 25 2…" at bounding box center [121, 330] width 17 height 15
select select "0"
click at [113, 323] on select "00 01 02 03 04 05 06 07 08 09 10 11 12 13 14 15 16 17 18 19 20 21 22 23 24 25 2…" at bounding box center [121, 330] width 17 height 15
type input "05:00"
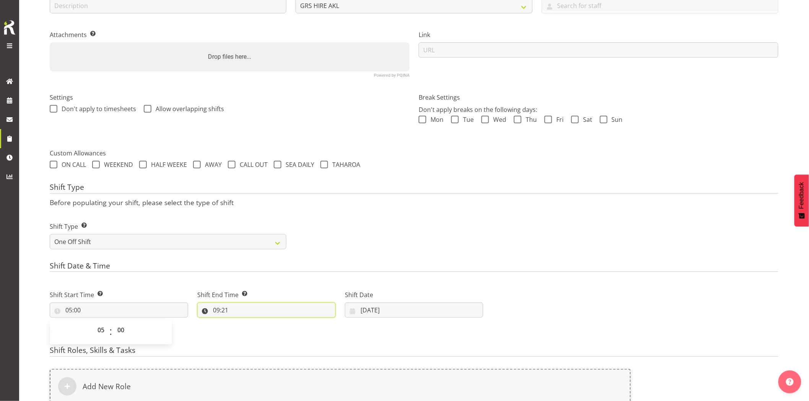
click at [260, 312] on input "09:21" at bounding box center [266, 310] width 138 height 15
click at [251, 331] on select "00 01 02 03 04 05 06 07 08 09 10 11 12 13 14 15 16 17 18 19 20 21 22 23" at bounding box center [249, 330] width 17 height 15
select select "7"
click at [241, 323] on select "00 01 02 03 04 05 06 07 08 09 10 11 12 13 14 15 16 17 18 19 20 21 22 23" at bounding box center [249, 330] width 17 height 15
type input "07:21"
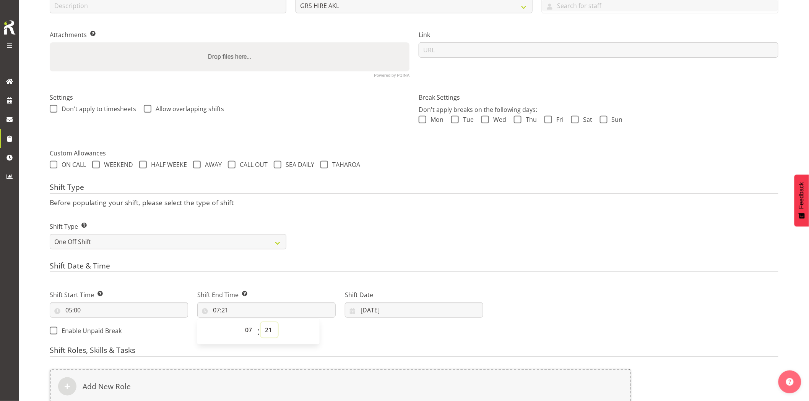
click at [270, 334] on select "00 01 02 03 04 05 06 07 08 09 10 11 12 13 14 15 16 17 18 19 20 21 22 23 24 25 2…" at bounding box center [269, 330] width 17 height 15
select select "30"
click at [261, 323] on select "00 01 02 03 04 05 06 07 08 09 10 11 12 13 14 15 16 17 18 19 20 21 22 23 24 25 2…" at bounding box center [269, 330] width 17 height 15
type input "07:30"
click at [344, 262] on h4 "Shift Date & Time" at bounding box center [414, 267] width 729 height 11
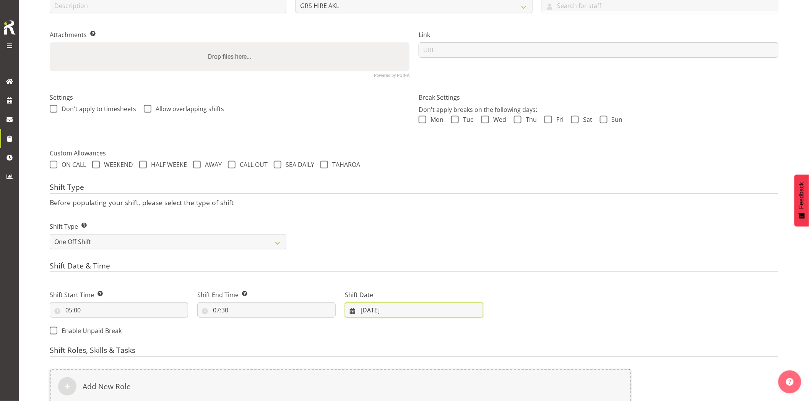
click at [411, 313] on input "10/09/2025" at bounding box center [414, 310] width 138 height 15
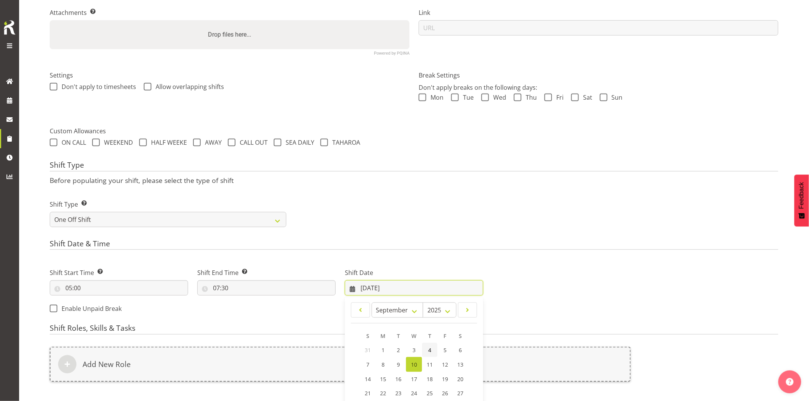
scroll to position [185, 0]
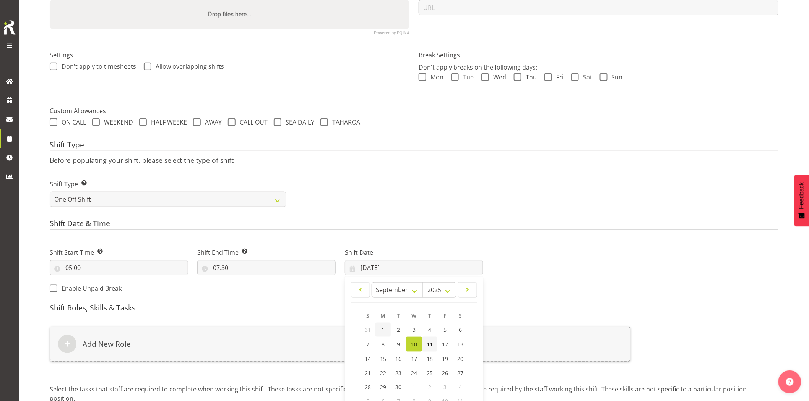
drag, startPoint x: 432, startPoint y: 344, endPoint x: 380, endPoint y: 335, distance: 52.4
click at [432, 344] on span "11" at bounding box center [430, 344] width 6 height 7
type input "11/09/2025"
click at [419, 271] on input "11/09/2025" at bounding box center [414, 267] width 138 height 15
click at [430, 345] on span "11" at bounding box center [430, 344] width 6 height 7
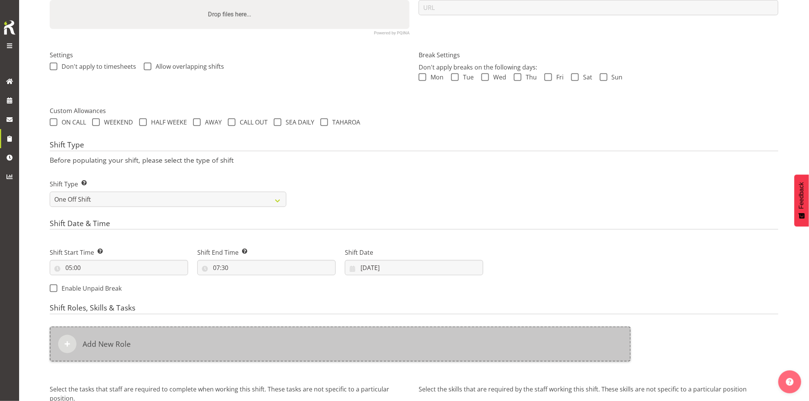
click at [313, 346] on div "Add New Role" at bounding box center [340, 344] width 581 height 35
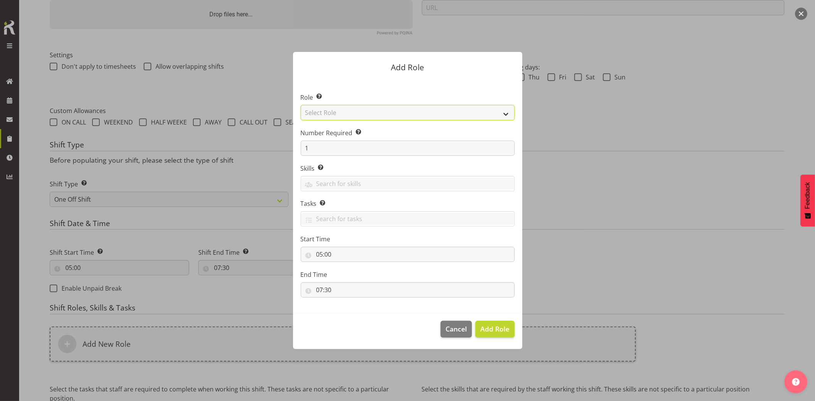
click at [312, 111] on select "Select Role Account Manager Electrician Engineering GM HSEQ manager MECH Mechan…" at bounding box center [408, 112] width 214 height 15
select select "21"
click at [301, 105] on select "Select Role Account Manager Electrician Engineering GM HSEQ manager MECH Mechan…" at bounding box center [408, 112] width 214 height 15
click at [509, 333] on span "Add Role" at bounding box center [494, 328] width 29 height 9
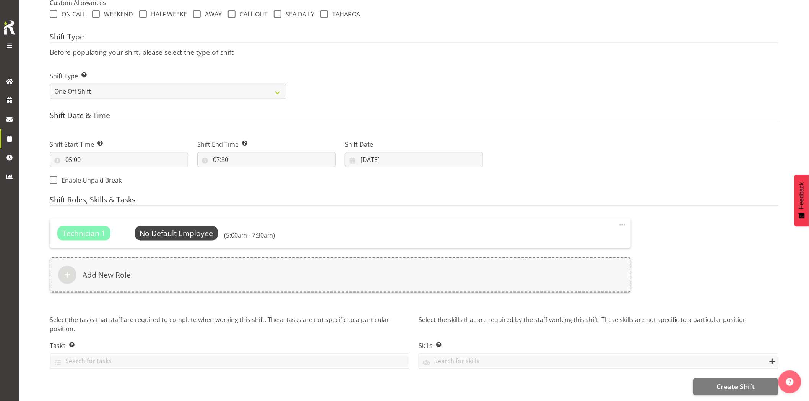
scroll to position [299, 0]
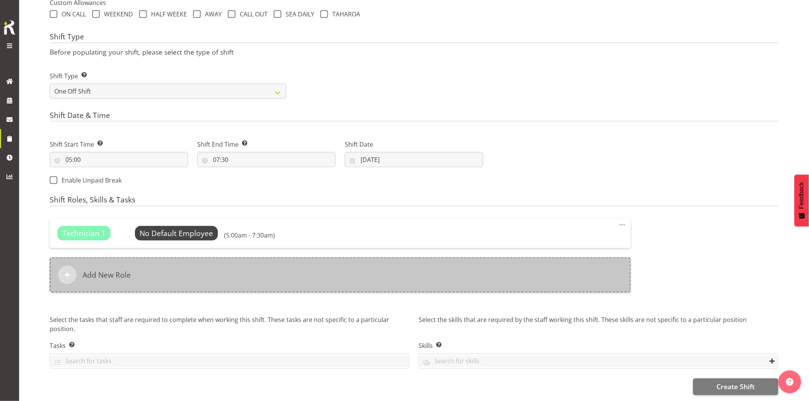
click at [284, 268] on div "Add New Role" at bounding box center [340, 275] width 581 height 35
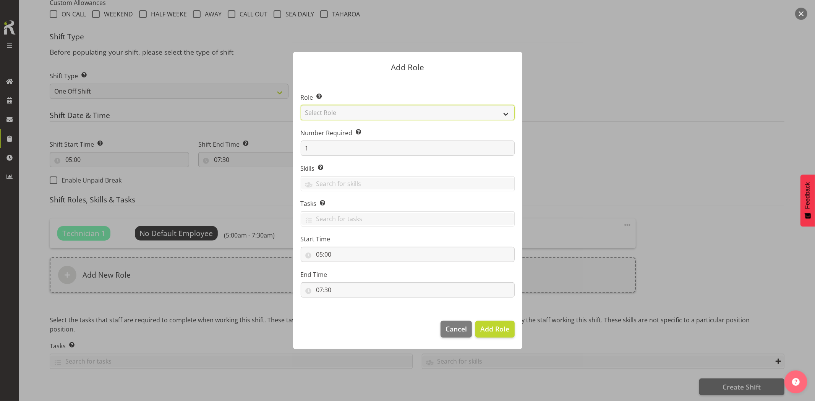
drag, startPoint x: 346, startPoint y: 110, endPoint x: 354, endPoint y: 117, distance: 11.1
click at [346, 110] on select "Select Role Account Manager Electrician Engineering GM HSEQ manager MECH Mechan…" at bounding box center [408, 112] width 214 height 15
select select "20"
click at [301, 105] on select "Select Role Account Manager Electrician Engineering GM HSEQ manager MECH Mechan…" at bounding box center [408, 112] width 214 height 15
click at [501, 326] on span "Add Role" at bounding box center [494, 328] width 29 height 9
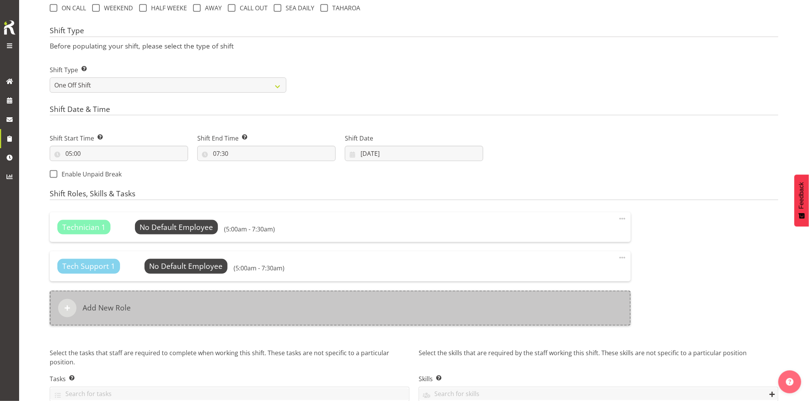
click at [300, 303] on div "Add New Role" at bounding box center [340, 308] width 581 height 35
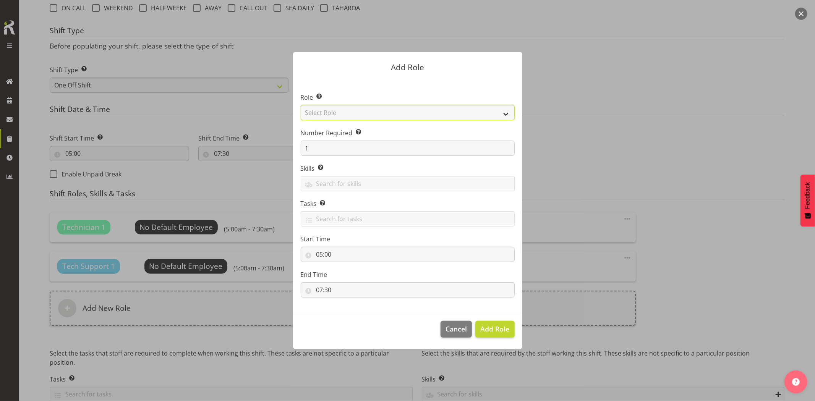
click at [363, 115] on select "Select Role Account Manager Electrician Engineering GM HSEQ manager MECH Mechan…" at bounding box center [408, 112] width 214 height 15
select select "27"
click at [301, 105] on select "Select Role Account Manager Electrician Engineering GM HSEQ manager MECH Mechan…" at bounding box center [408, 112] width 214 height 15
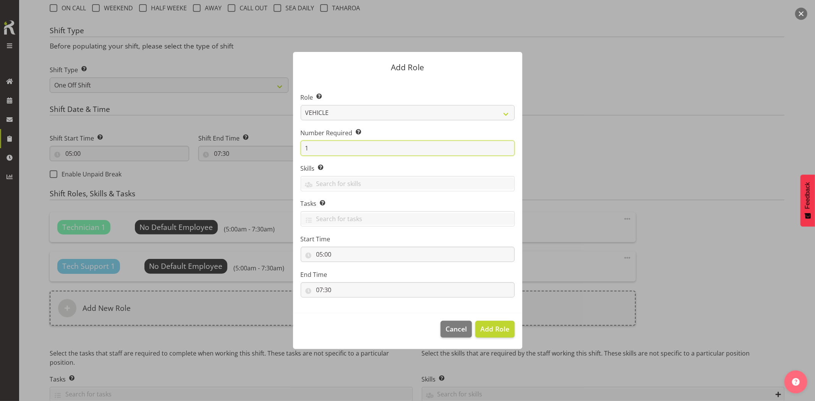
drag, startPoint x: 333, startPoint y: 147, endPoint x: 284, endPoint y: 147, distance: 48.5
click at [285, 147] on form "Add Role Role Select the role you wish to add to the shift. Account Manager Ele…" at bounding box center [407, 200] width 367 height 335
type input "2"
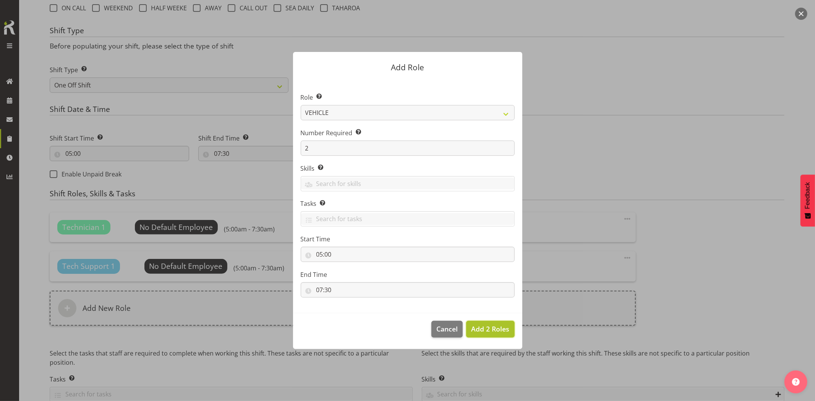
click at [492, 333] on span "Add 2 Roles" at bounding box center [490, 328] width 38 height 9
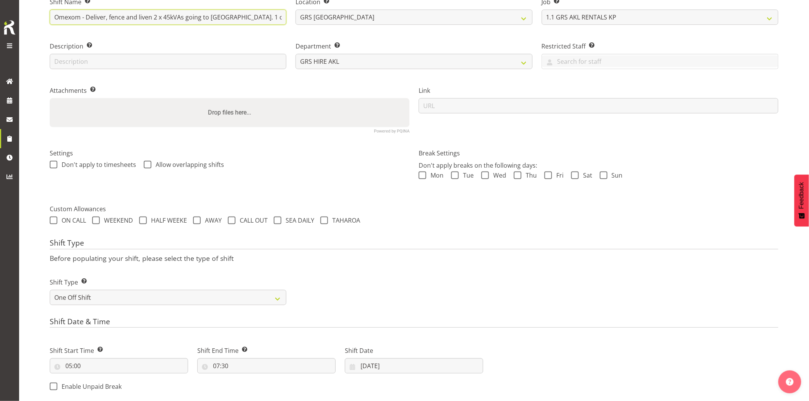
scroll to position [0, 196]
drag, startPoint x: 211, startPoint y: 13, endPoint x: 654, endPoint y: 30, distance: 442.9
click at [647, 28] on div "Shift Name Enter a name for the shift (e.g. Day Shift). Omexom - Deliver, fence…" at bounding box center [414, 62] width 738 height 151
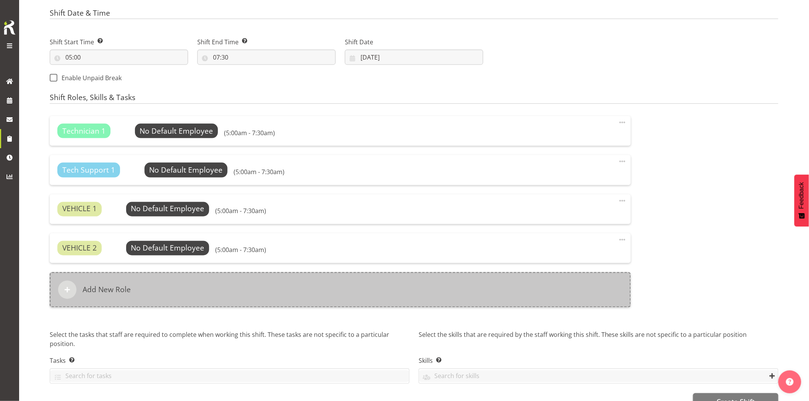
scroll to position [417, 0]
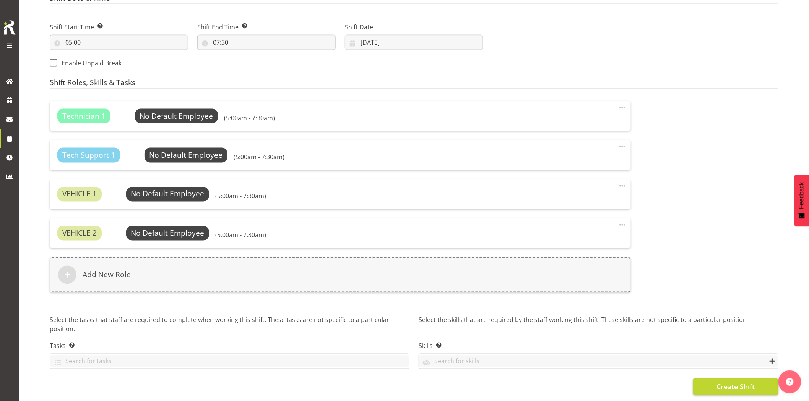
type input "Omexom - Deliver, fence and liven 2 x 45kVAs going to [GEOGRAPHIC_DATA]. 1 of t…"
click at [733, 382] on span "Create Shift" at bounding box center [735, 387] width 38 height 10
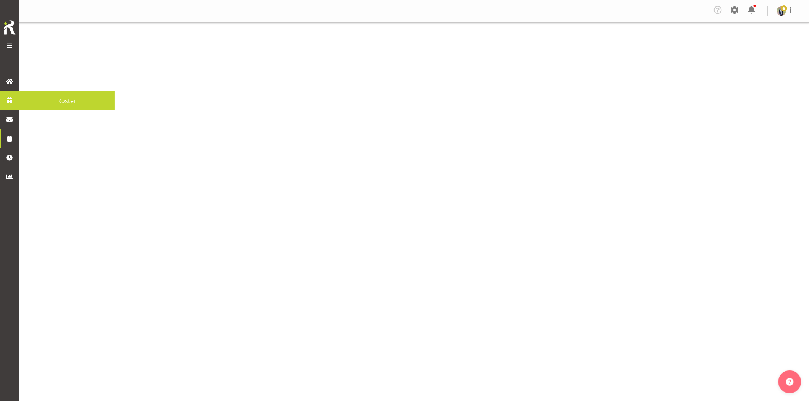
drag, startPoint x: 0, startPoint y: 0, endPoint x: 11, endPoint y: 100, distance: 100.3
click at [11, 100] on span at bounding box center [9, 100] width 11 height 11
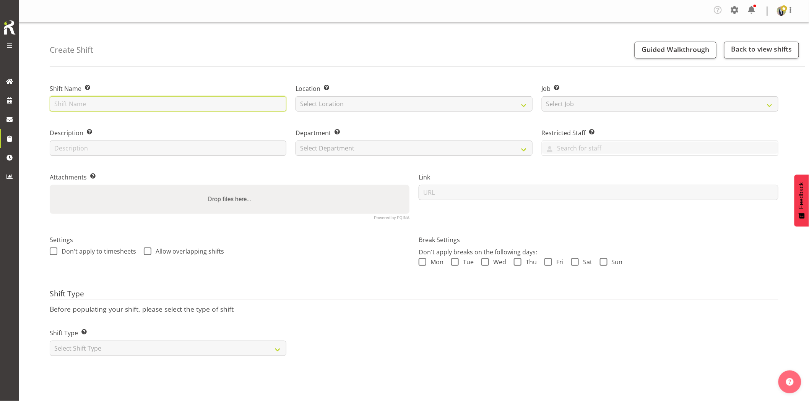
click at [250, 104] on input "text" at bounding box center [168, 103] width 237 height 15
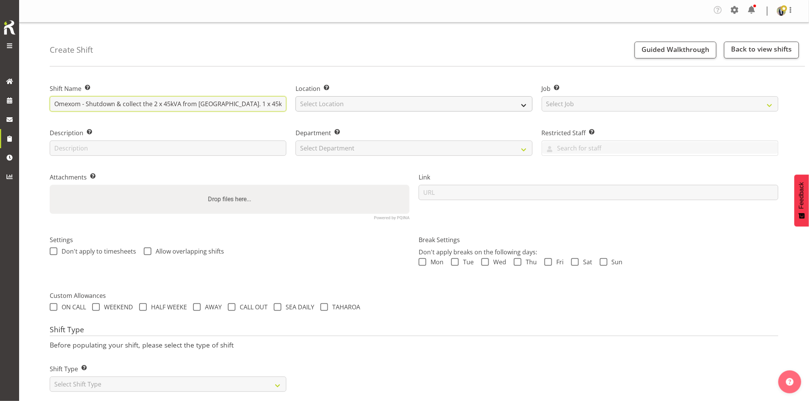
scroll to position [0, 16]
drag, startPoint x: 224, startPoint y: 105, endPoint x: 467, endPoint y: 107, distance: 242.7
click at [467, 107] on div "Shift Name Enter a name for the shift (e.g. Day Shift). Omexom - Shutdown & col…" at bounding box center [414, 148] width 738 height 151
drag, startPoint x: 238, startPoint y: 101, endPoint x: 559, endPoint y: 98, distance: 320.7
click at [558, 98] on div "Shift Name Enter a name for the shift (e.g. Day Shift). Omexom - Shutdown & col…" at bounding box center [414, 148] width 738 height 151
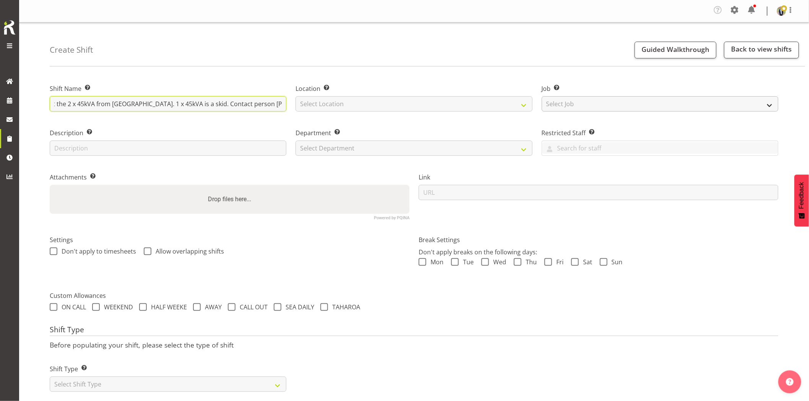
scroll to position [0, 88]
drag, startPoint x: 227, startPoint y: 102, endPoint x: 476, endPoint y: 105, distance: 249.2
click at [468, 105] on div "Shift Name Enter a name for the shift (e.g. Day Shift). Omexom - Shutdown & col…" at bounding box center [414, 148] width 738 height 151
type input "Omexom - Shutdown & collect the 2 x 45kVA from Campbells Bay. 1 x 45kVA is a sk…"
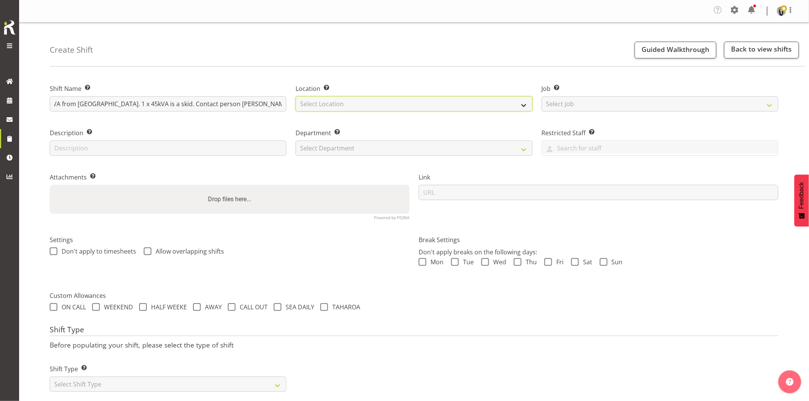
click at [342, 110] on select "Select Location GRS Auckland GRS Hastings GRS Tauranga" at bounding box center [413, 103] width 237 height 15
select select "28"
click at [295, 96] on select "Select Location GRS Auckland GRS Hastings GRS Tauranga" at bounding box center [413, 103] width 237 height 15
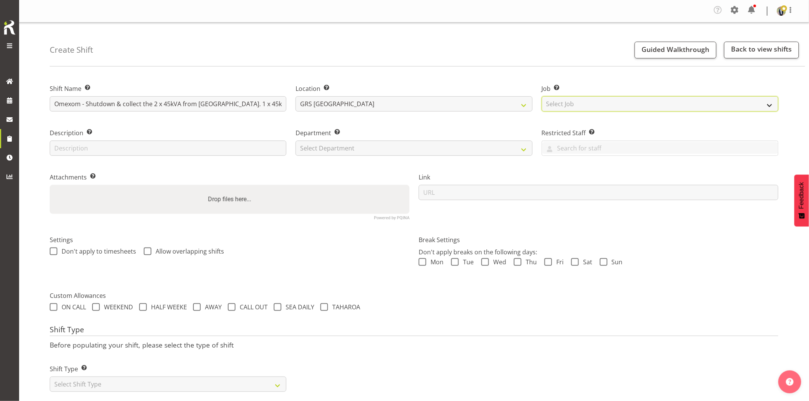
click at [617, 110] on select "Select Job Create new job 1.1 GRS AKL RENTALS 1.1 GRS AKL RENTALS AC 1.1 GRS AK…" at bounding box center [660, 103] width 237 height 15
select select "7504"
click at [542, 96] on select "Select Job Create new job 1.1 GRS AKL RENTALS 1.1 GRS AKL RENTALS AC 1.1 GRS AK…" at bounding box center [660, 103] width 237 height 15
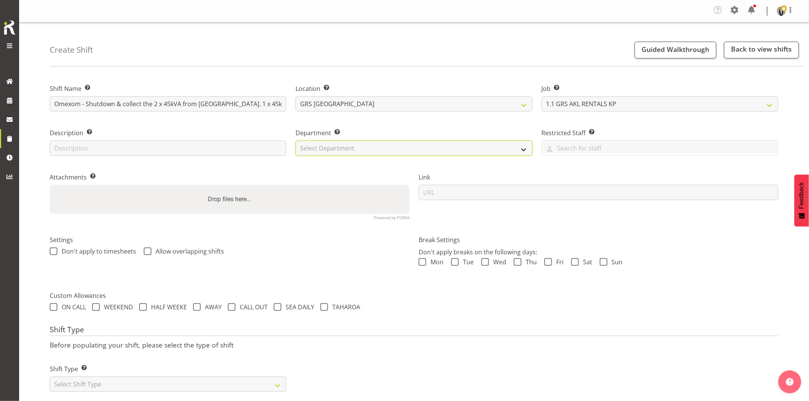
click at [373, 153] on select "Select Department GRS HIRE AKL GRS HIRE AKL GRS HIRE TGA GRS HIRE HST GRS SALES…" at bounding box center [413, 148] width 237 height 15
select select "20"
click at [295, 141] on select "Select Department GRS HIRE AKL GRS HIRE AKL GRS HIRE TGA GRS HIRE HST GRS SALES…" at bounding box center [413, 148] width 237 height 15
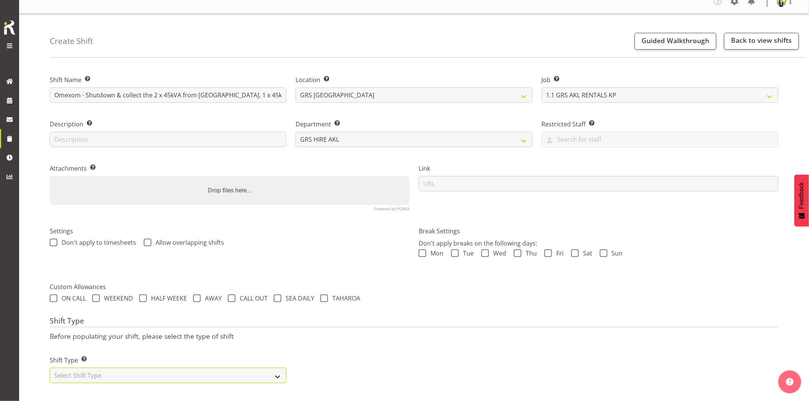
drag, startPoint x: 173, startPoint y: 373, endPoint x: 136, endPoint y: 367, distance: 37.6
click at [173, 373] on select "Select Shift Type One Off Shift Recurring Shift Rotating Shift" at bounding box center [168, 375] width 237 height 15
select select "one_off"
click at [50, 368] on select "Select Shift Type One Off Shift Recurring Shift Rotating Shift" at bounding box center [168, 375] width 237 height 15
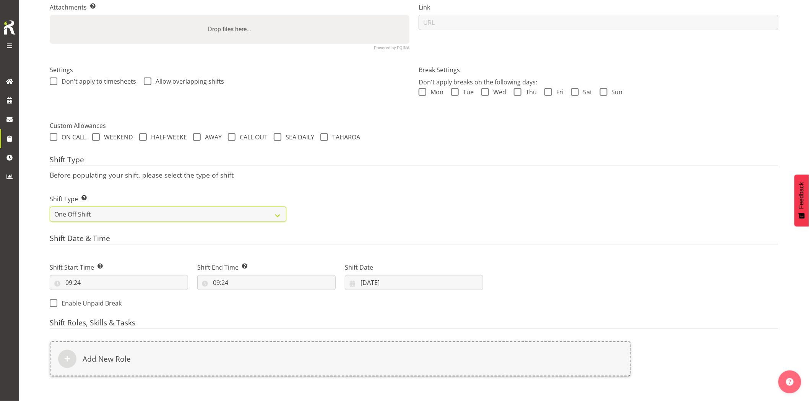
scroll to position [185, 0]
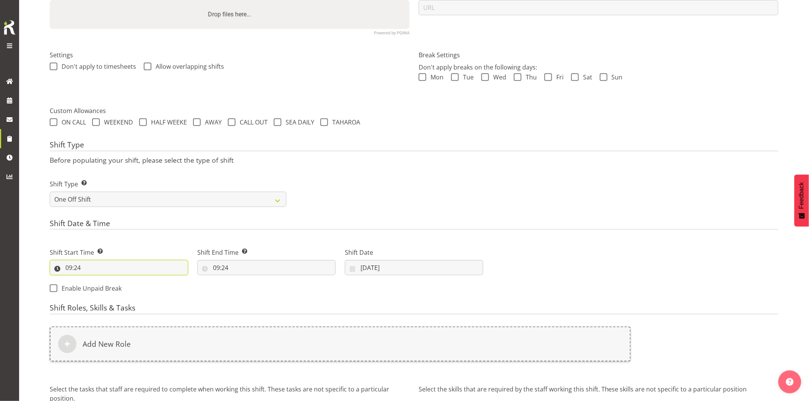
drag, startPoint x: 123, startPoint y: 264, endPoint x: 121, endPoint y: 273, distance: 8.3
click at [123, 264] on input "09:24" at bounding box center [119, 267] width 138 height 15
click at [100, 290] on select "00 01 02 03 04 05 06 07 08 09 10 11 12 13 14 15 16 17 18 19 20 21 22 23" at bounding box center [101, 287] width 17 height 15
select select "17"
click at [93, 280] on select "00 01 02 03 04 05 06 07 08 09 10 11 12 13 14 15 16 17 18 19 20 21 22 23" at bounding box center [101, 287] width 17 height 15
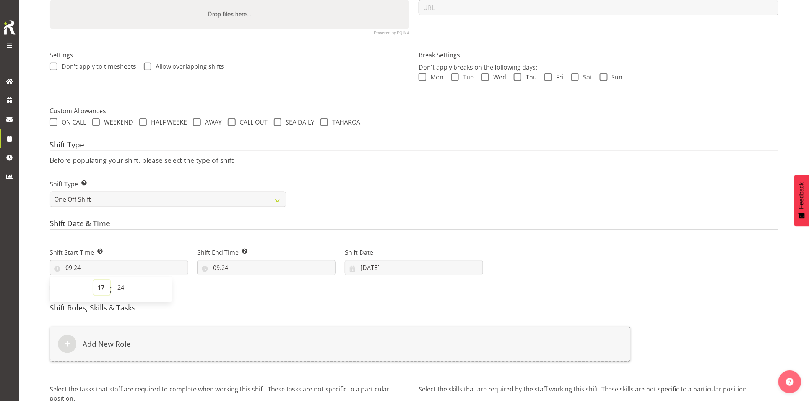
type input "17:24"
click at [117, 287] on select "00 01 02 03 04 05 06 07 08 09 10 11 12 13 14 15 16 17 18 19 20 21 22 23 24 25 2…" at bounding box center [121, 287] width 17 height 15
select select "0"
click at [113, 280] on select "00 01 02 03 04 05 06 07 08 09 10 11 12 13 14 15 16 17 18 19 20 21 22 23 24 25 2…" at bounding box center [121, 287] width 17 height 15
type input "17:00"
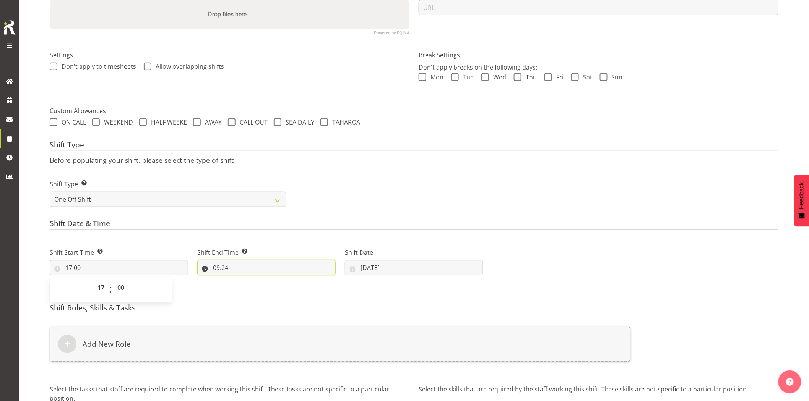
click at [249, 270] on input "09:24" at bounding box center [266, 267] width 138 height 15
drag, startPoint x: 249, startPoint y: 289, endPoint x: 250, endPoint y: 285, distance: 4.0
click at [249, 289] on select "00 01 02 03 04 05 06 07 08 09 10 11 12 13 14 15 16 17 18 19 20 21 22 23" at bounding box center [249, 287] width 17 height 15
select select "19"
click at [241, 280] on select "00 01 02 03 04 05 06 07 08 09 10 11 12 13 14 15 16 17 18 19 20 21 22 23" at bounding box center [249, 287] width 17 height 15
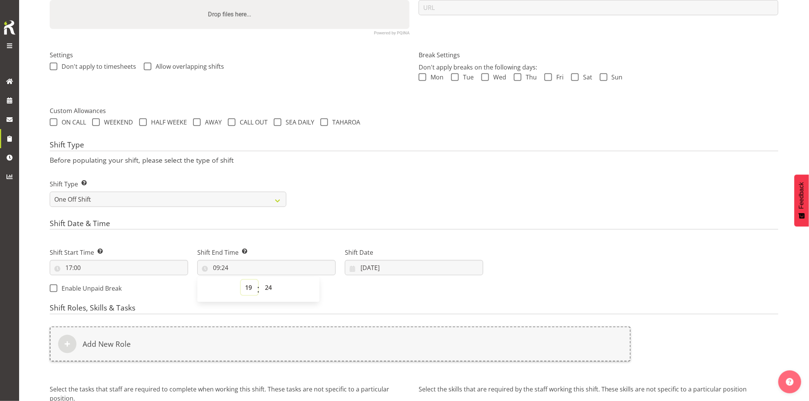
type input "19:24"
click at [270, 291] on select "00 01 02 03 04 05 06 07 08 09 10 11 12 13 14 15 16 17 18 19 20 21 22 23 24 25 2…" at bounding box center [269, 287] width 17 height 15
select select "0"
click at [261, 280] on select "00 01 02 03 04 05 06 07 08 09 10 11 12 13 14 15 16 17 18 19 20 21 22 23 24 25 2…" at bounding box center [269, 287] width 17 height 15
type input "19:00"
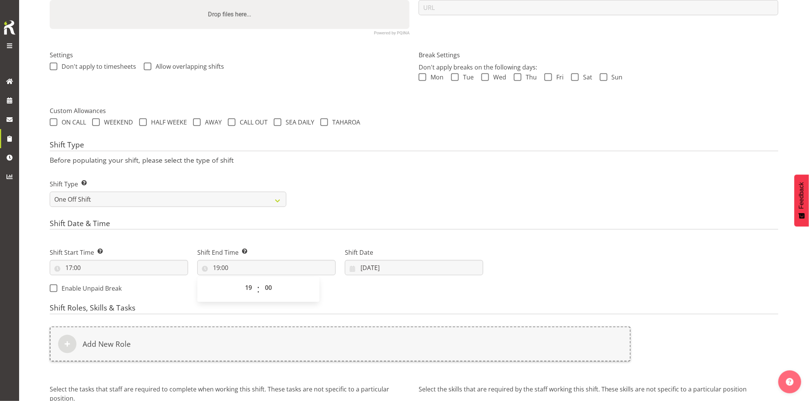
click at [417, 174] on div "Shift Type Shift Types: One Off – Select this if you would like a single shift …" at bounding box center [414, 190] width 738 height 43
click at [406, 268] on input "10/09/2025" at bounding box center [414, 267] width 138 height 15
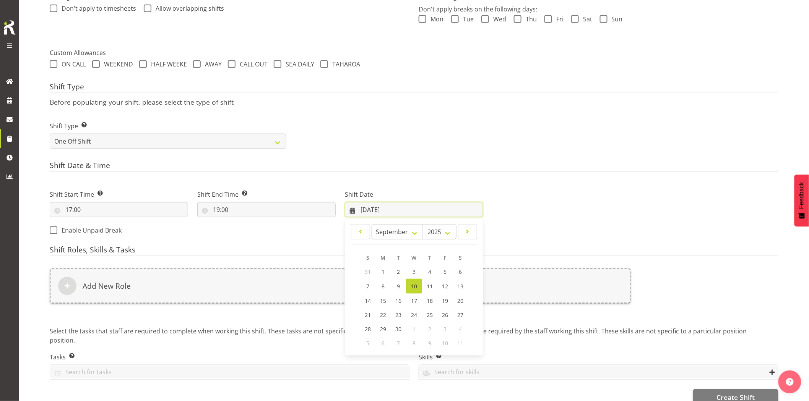
scroll to position [260, 0]
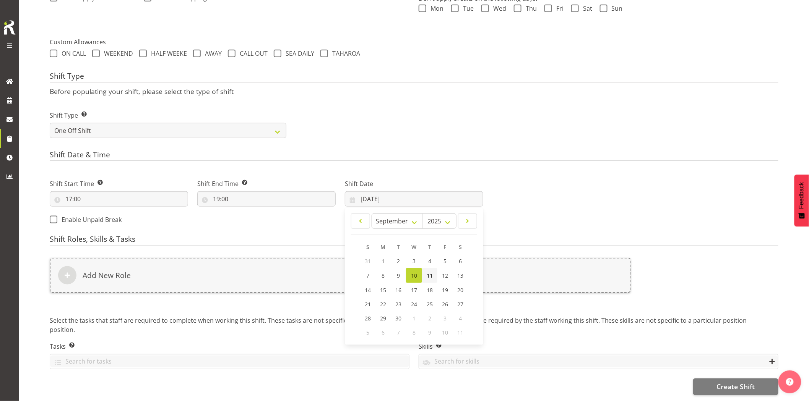
click at [430, 272] on span "11" at bounding box center [430, 275] width 6 height 7
type input "11/09/2025"
click at [430, 269] on div "Add New Role" at bounding box center [340, 275] width 581 height 35
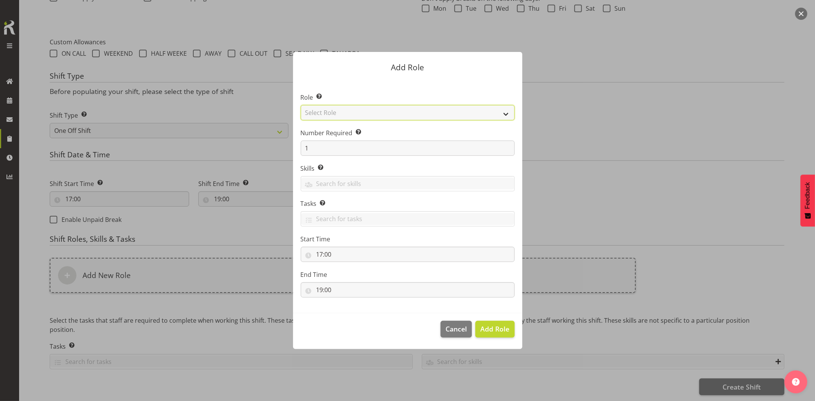
drag, startPoint x: 333, startPoint y: 108, endPoint x: 344, endPoint y: 119, distance: 16.5
click at [333, 108] on select "Select Role Account Manager Electrician Engineering GM HSEQ manager MECH Mechan…" at bounding box center [408, 112] width 214 height 15
select select "20"
click at [301, 105] on select "Select Role Account Manager Electrician Engineering GM HSEQ manager MECH Mechan…" at bounding box center [408, 112] width 214 height 15
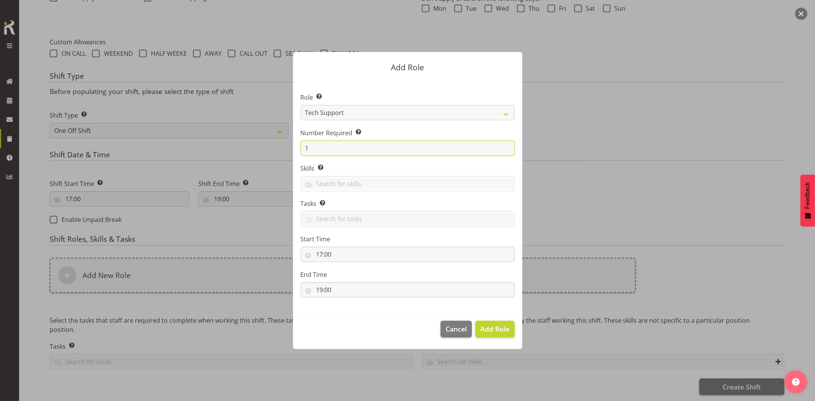
click at [299, 154] on section "Role Select the role you wish to add to the shift. Account Manager Electrician …" at bounding box center [407, 196] width 229 height 234
type input "2"
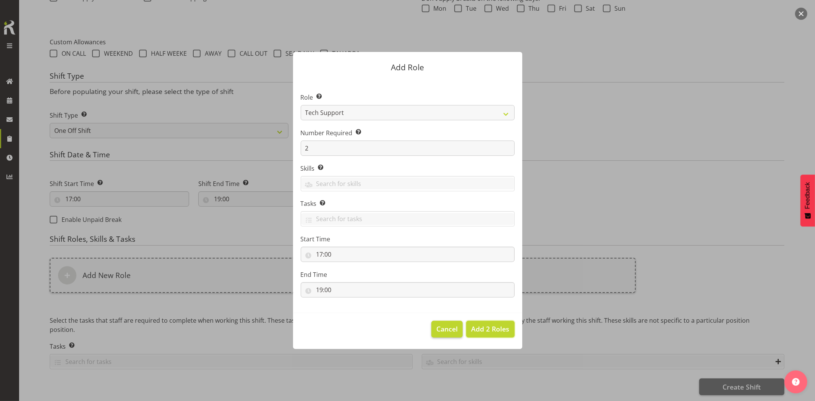
drag, startPoint x: 488, startPoint y: 330, endPoint x: 440, endPoint y: 334, distance: 47.5
click at [488, 331] on span "Add 2 Roles" at bounding box center [490, 328] width 38 height 9
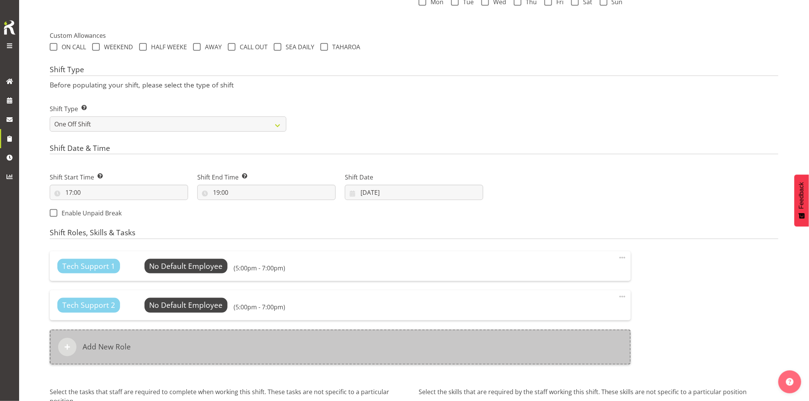
click at [389, 348] on div "Add New Role" at bounding box center [340, 347] width 581 height 35
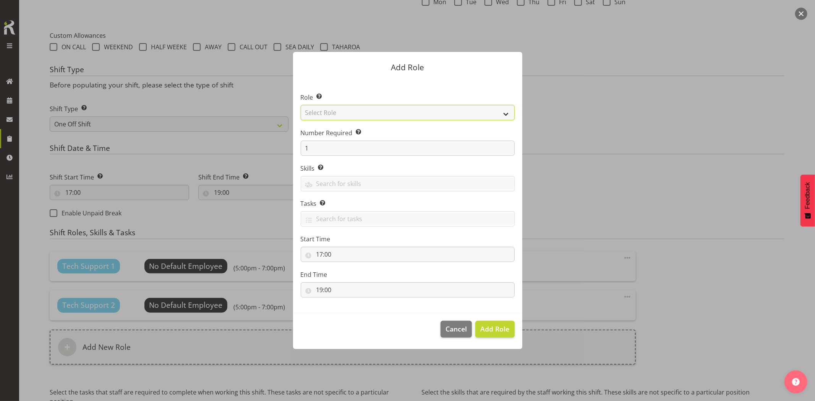
click at [380, 117] on select "Select Role Account Manager Electrician Engineering GM HSEQ manager MECH Mechan…" at bounding box center [408, 112] width 214 height 15
select select "27"
click at [301, 105] on select "Select Role Account Manager Electrician Engineering GM HSEQ manager MECH Mechan…" at bounding box center [408, 112] width 214 height 15
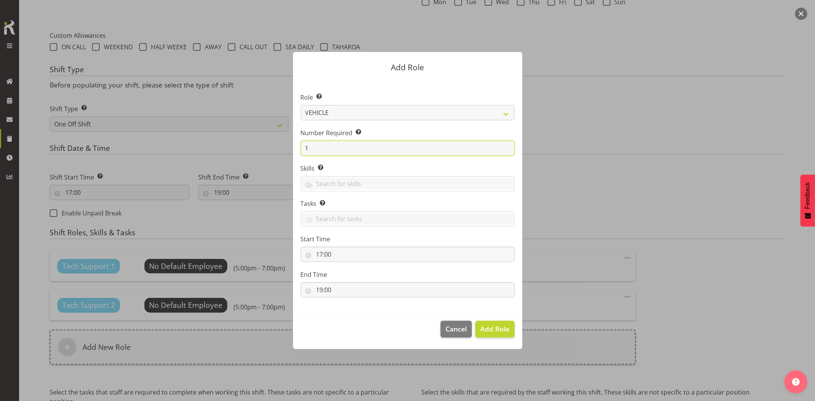
drag, startPoint x: 325, startPoint y: 148, endPoint x: 284, endPoint y: 152, distance: 41.5
click at [285, 152] on form "Add Role Role Select the role you wish to add to the shift. Account Manager Ele…" at bounding box center [407, 200] width 367 height 335
type input "2"
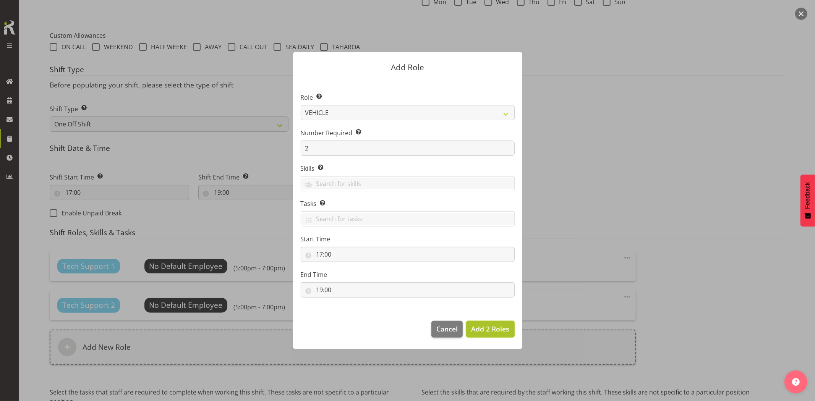
drag, startPoint x: 499, startPoint y: 323, endPoint x: 506, endPoint y: 322, distance: 6.7
click at [499, 323] on button "Add 2 Roles" at bounding box center [490, 329] width 48 height 17
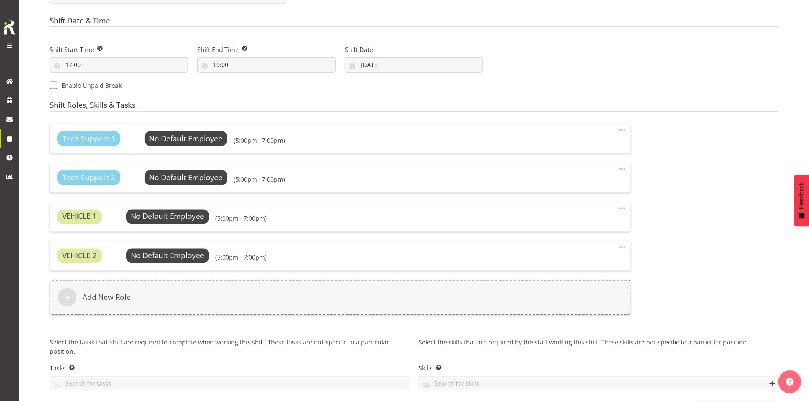
scroll to position [417, 0]
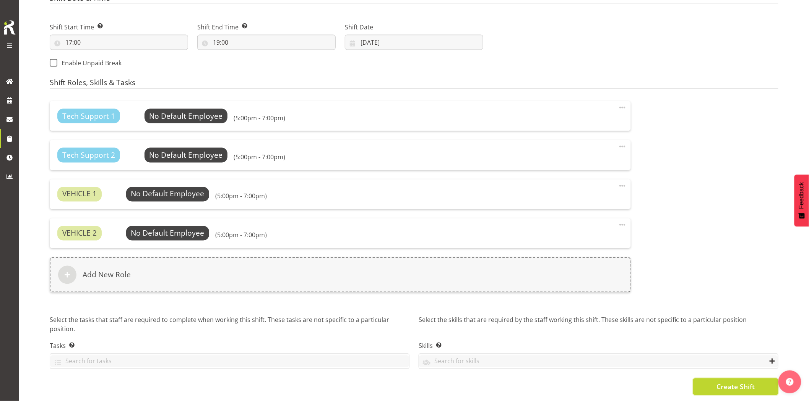
click at [716, 379] on button "Create Shift" at bounding box center [735, 387] width 85 height 17
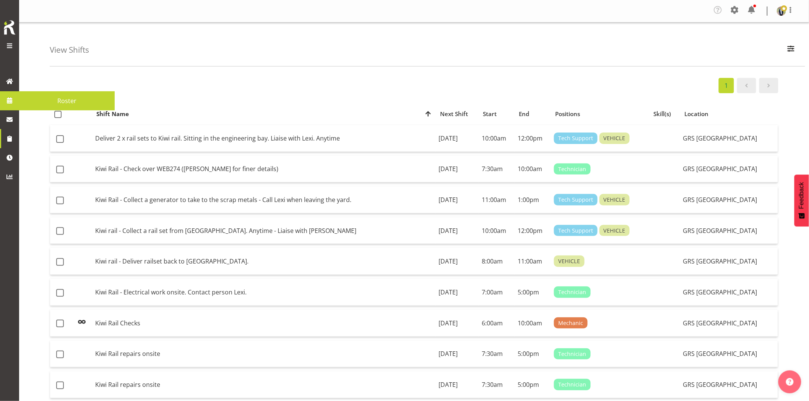
click at [14, 101] on span at bounding box center [9, 100] width 11 height 11
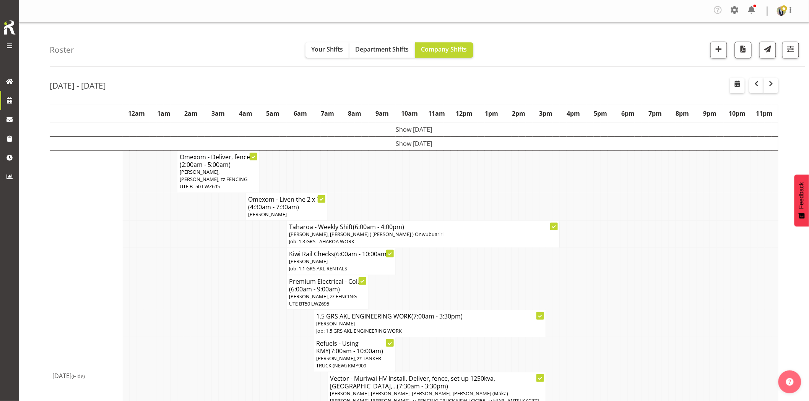
click at [211, 283] on tr "Premium Electrical - Col... (6:00am - 9:00am) [PERSON_NAME], zz FENCING UTE BT5…" at bounding box center [414, 292] width 728 height 35
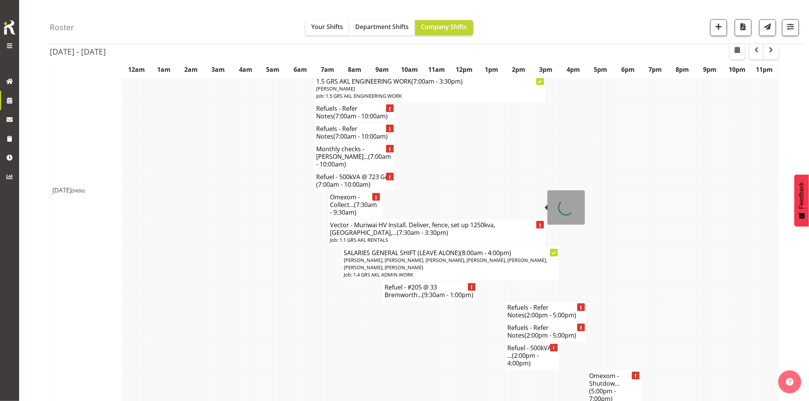
scroll to position [679, 0]
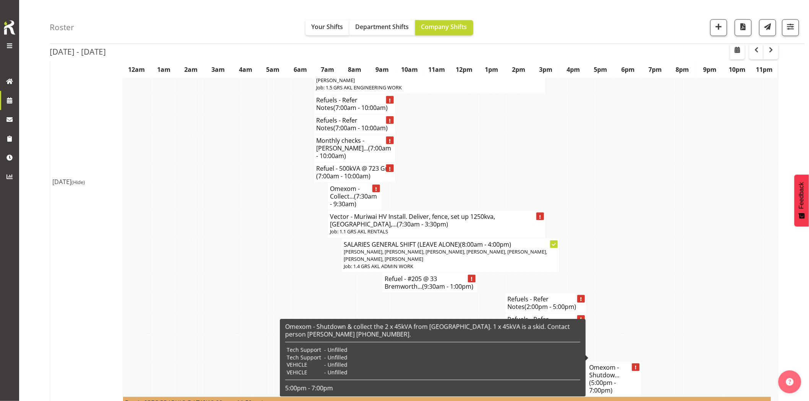
click at [612, 364] on h4 "Omexom - Shutdow... (5:00pm - 7:00pm)" at bounding box center [614, 379] width 50 height 31
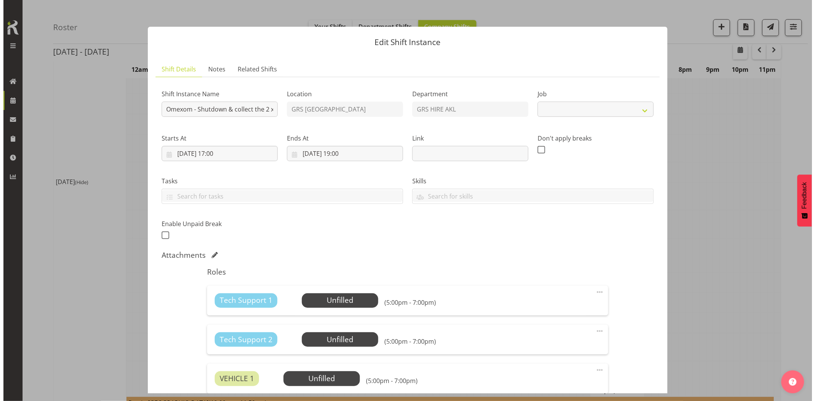
scroll to position [684, 0]
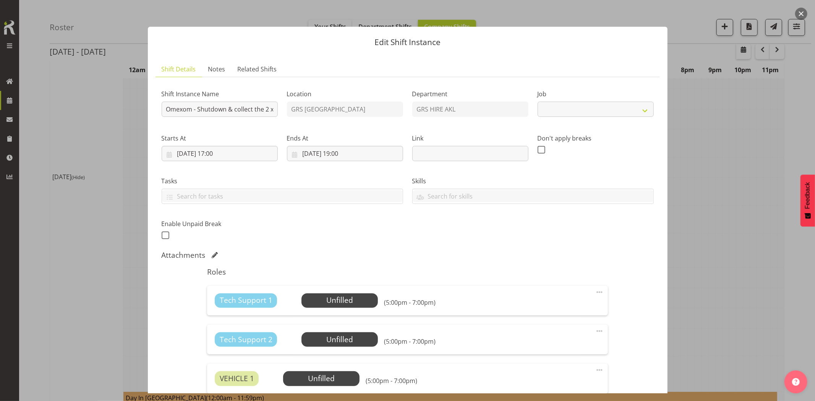
select select "7504"
drag, startPoint x: 248, startPoint y: 113, endPoint x: 273, endPoint y: 109, distance: 25.2
click at [273, 109] on input "Omexom - Shutdown & collect the 2 x 45kVA from [GEOGRAPHIC_DATA]. 1 x 45kVA is …" at bounding box center [220, 109] width 116 height 15
click at [253, 110] on input "Omexom - Shutdown & collect the 2 x 45kVA from [GEOGRAPHIC_DATA]. 1 x 45kVA is …" at bounding box center [220, 109] width 116 height 15
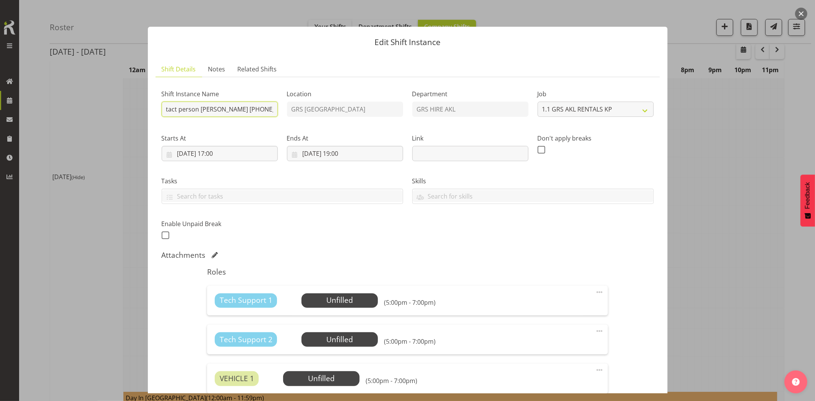
scroll to position [0, 277]
type input "Omexom - Shutdown & collect the 2 x 45kVA from [GEOGRAPHIC_DATA]. 1 x 45kVA is …"
click at [239, 161] on input "[DATE] 17:00" at bounding box center [220, 153] width 116 height 15
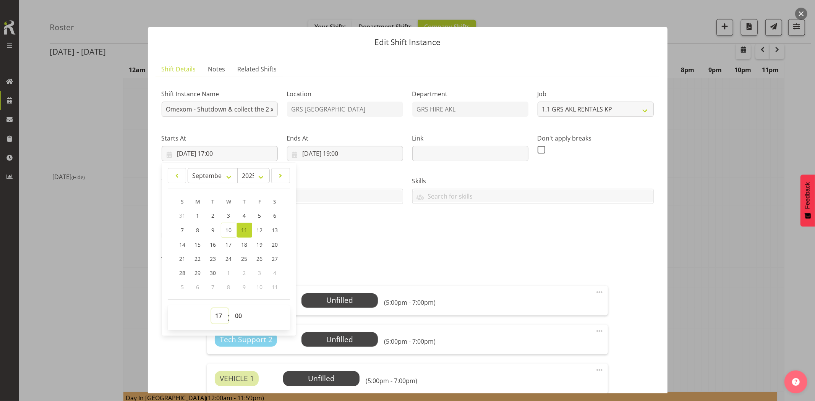
click at [222, 316] on select "00 01 02 03 04 05 06 07 08 09 10 11 12 13 14 15 16 17 18 19 20 21 22 23" at bounding box center [219, 315] width 17 height 15
select select "18"
click at [211, 308] on select "00 01 02 03 04 05 06 07 08 09 10 11 12 13 14 15 16 17 18 19 20 21 22 23" at bounding box center [219, 315] width 17 height 15
type input "[DATE] 18:00"
click at [356, 155] on input "[DATE] 19:00" at bounding box center [345, 153] width 116 height 15
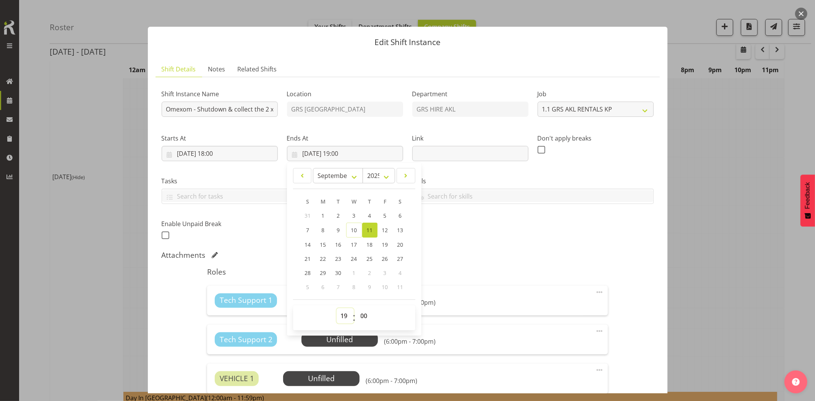
click at [345, 315] on select "00 01 02 03 04 05 06 07 08 09 10 11 12 13 14 15 16 17 18 19 20 21 22 23" at bounding box center [345, 315] width 17 height 15
select select "20"
click at [337, 308] on select "00 01 02 03 04 05 06 07 08 09 10 11 12 13 14 15 16 17 18 19 20 21 22 23" at bounding box center [345, 315] width 17 height 15
type input "[DATE] 20:00"
drag, startPoint x: 360, startPoint y: 314, endPoint x: 359, endPoint y: 308, distance: 5.5
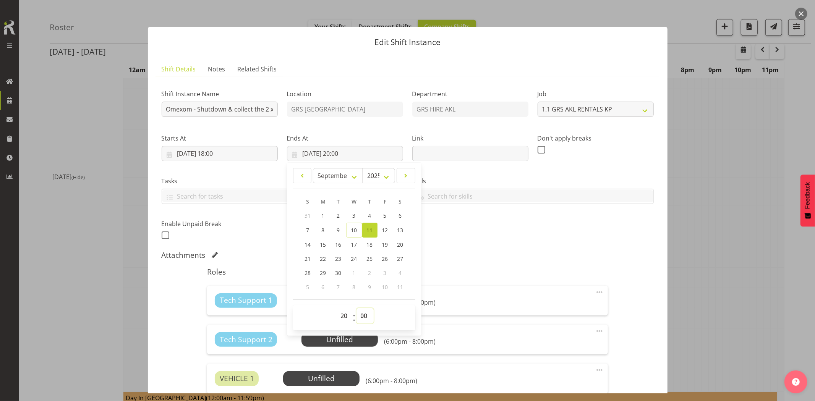
click at [360, 314] on select "00 01 02 03 04 05 06 07 08 09 10 11 12 13 14 15 16 17 18 19 20 21 22 23 24 25 2…" at bounding box center [365, 315] width 17 height 15
select select "30"
click at [357, 308] on select "00 01 02 03 04 05 06 07 08 09 10 11 12 13 14 15 16 17 18 19 20 21 22 23 24 25 2…" at bounding box center [365, 315] width 17 height 15
type input "[DATE] 20:30"
click at [492, 262] on div "Shift Instance Name Omexom - Shutdown & collect the 2 x 45kVA from [GEOGRAPHIC_…" at bounding box center [408, 280] width 492 height 394
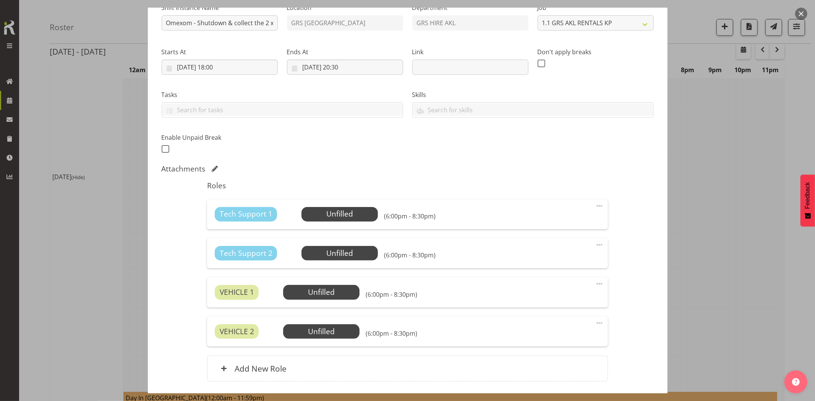
scroll to position [143, 0]
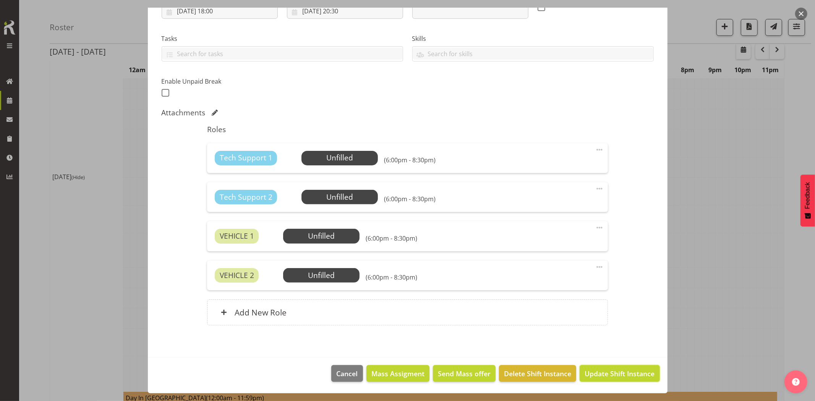
click at [594, 372] on span "Update Shift Instance" at bounding box center [620, 374] width 70 height 10
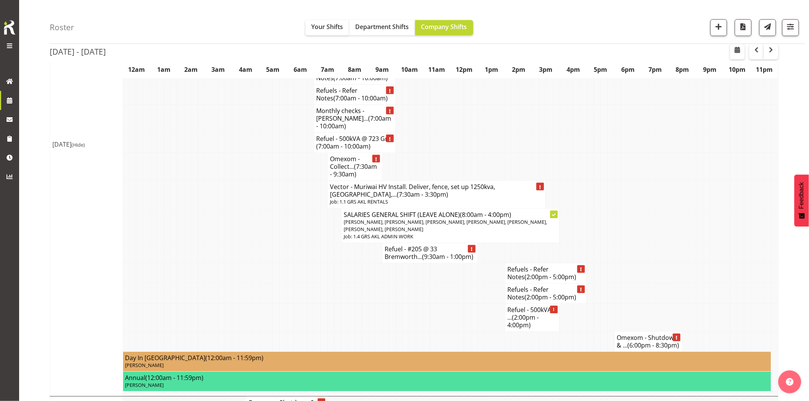
scroll to position [849, 0]
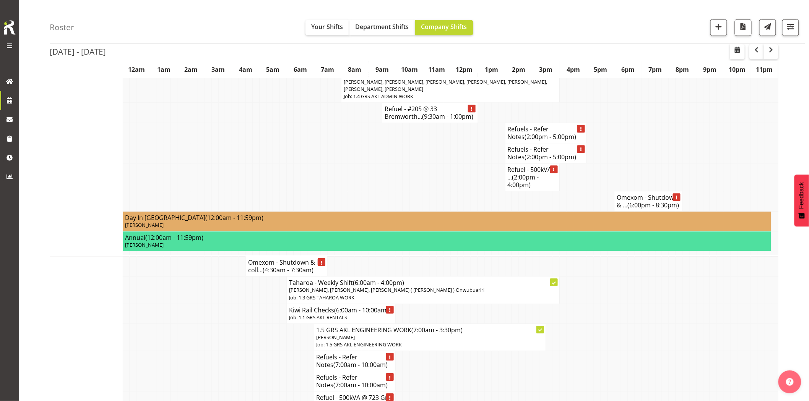
click at [389, 191] on td at bounding box center [392, 201] width 7 height 20
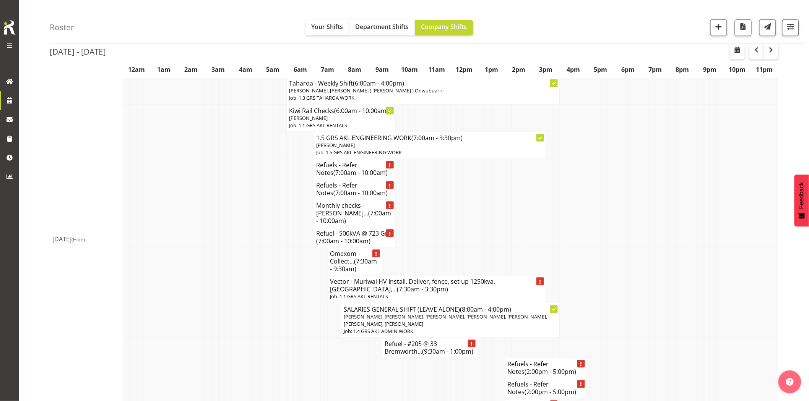
scroll to position [552, 0]
